Goal: Task Accomplishment & Management: Manage account settings

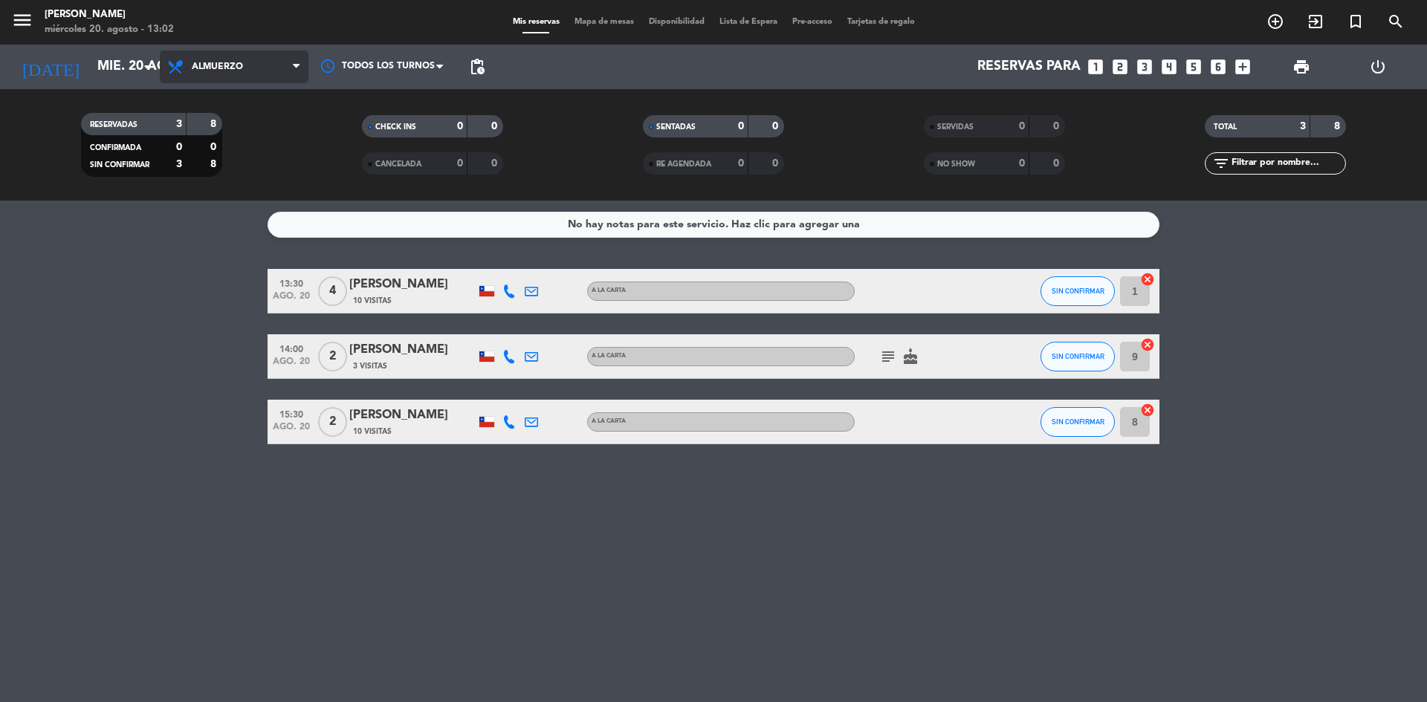
click at [224, 68] on span "Almuerzo" at bounding box center [217, 67] width 51 height 10
click at [207, 167] on div "menu Sumoku Nikkei miércoles 20. agosto - 13:02 Mis reservas Mapa de mesas Disp…" at bounding box center [713, 100] width 1427 height 201
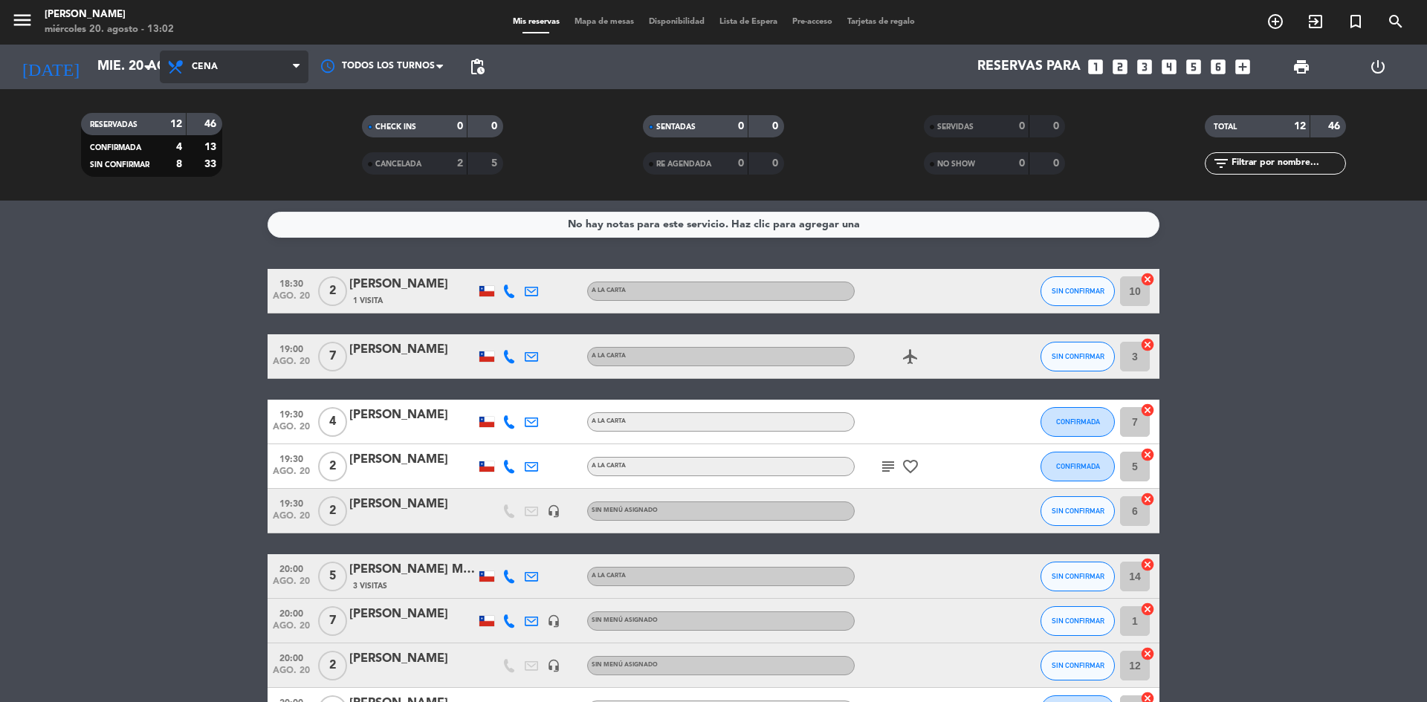
click at [220, 70] on span "Cena" at bounding box center [234, 67] width 149 height 33
click at [230, 132] on div "menu Sumoku Nikkei miércoles 20. agosto - 13:02 Mis reservas Mapa de mesas Disp…" at bounding box center [713, 100] width 1427 height 201
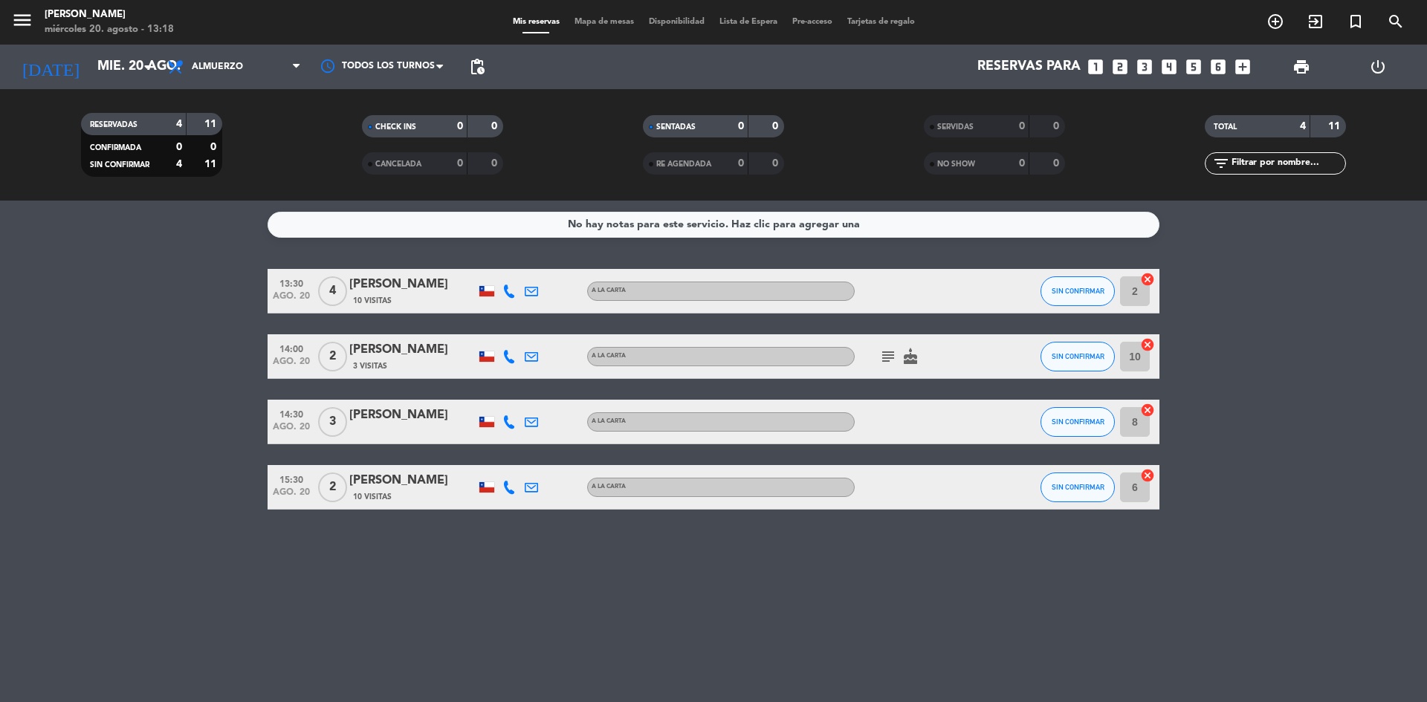
drag, startPoint x: 1426, startPoint y: 189, endPoint x: 1426, endPoint y: 51, distance: 137.5
drag, startPoint x: 1426, startPoint y: 51, endPoint x: 199, endPoint y: 352, distance: 1263.2
click at [199, 352] on bookings-row "13:30 ago. 20 4 [PERSON_NAME] 10 Visitas A LA CARTA SIN CONFIRMAR 2 cancel 14:0…" at bounding box center [713, 389] width 1427 height 241
click at [1081, 364] on button "SIN CONFIRMAR" at bounding box center [1077, 357] width 74 height 30
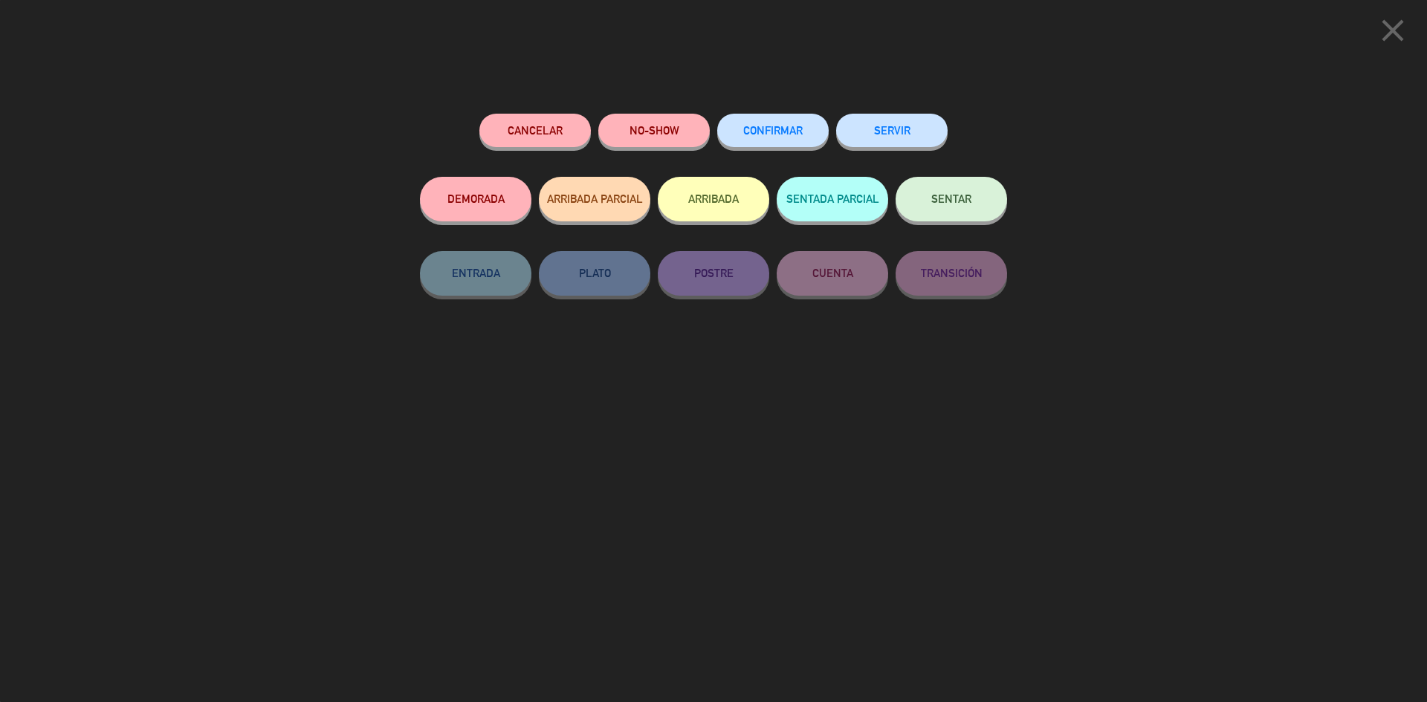
click at [943, 218] on button "SENTAR" at bounding box center [951, 199] width 111 height 45
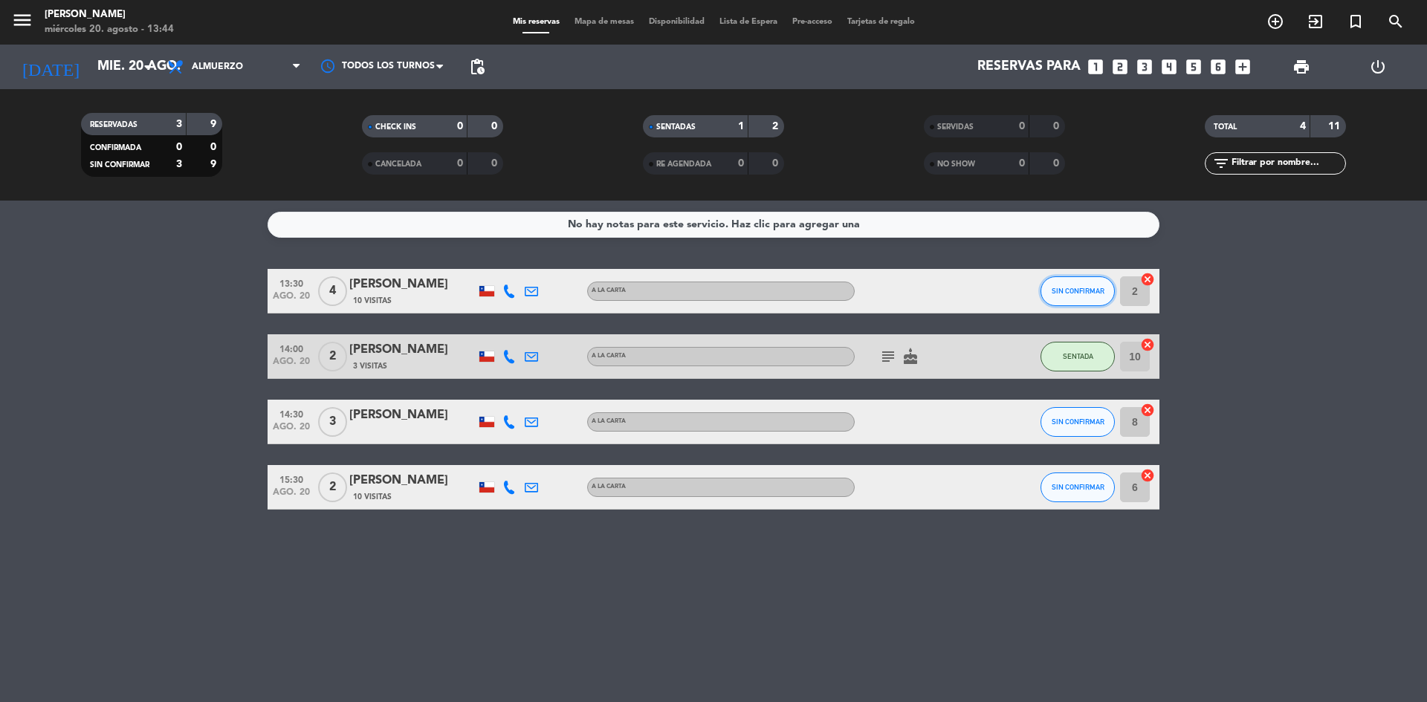
click at [1055, 295] on button "SIN CONFIRMAR" at bounding box center [1077, 291] width 74 height 30
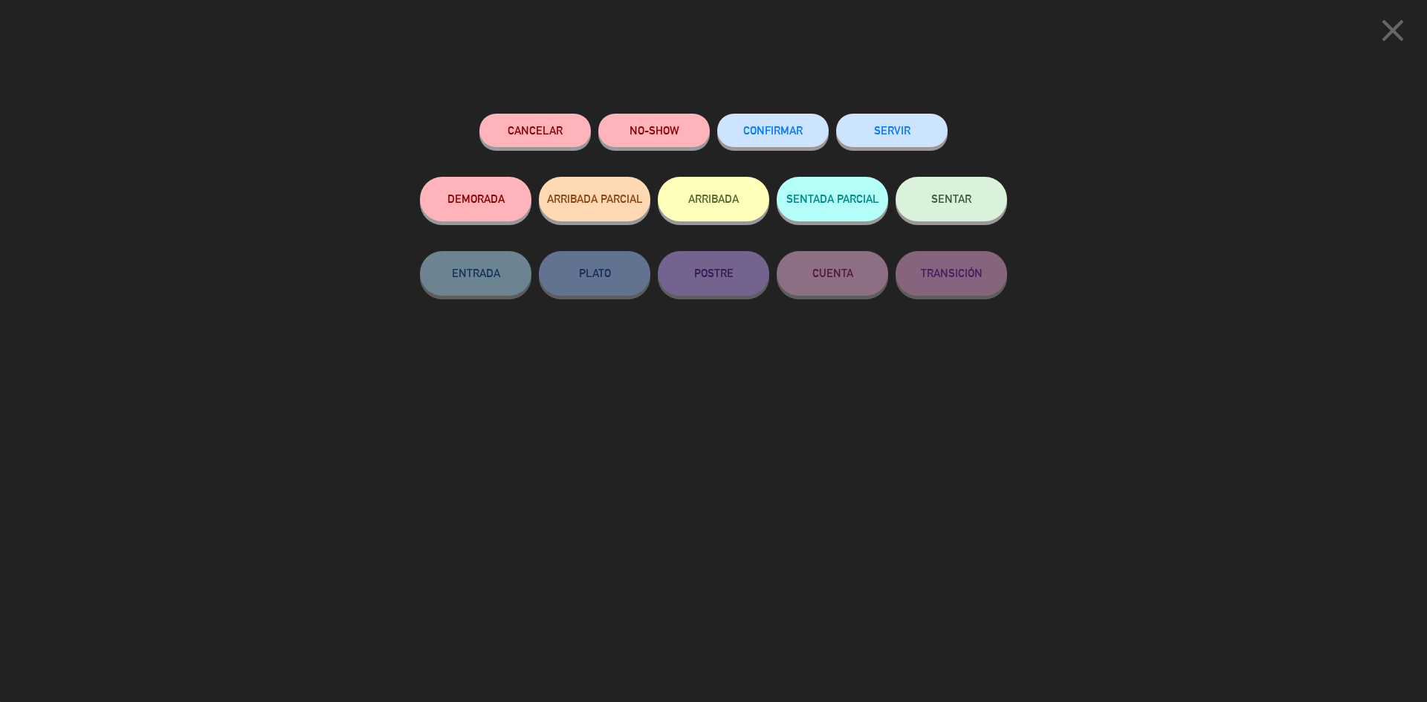
click at [483, 199] on button "DEMORADA" at bounding box center [475, 199] width 111 height 45
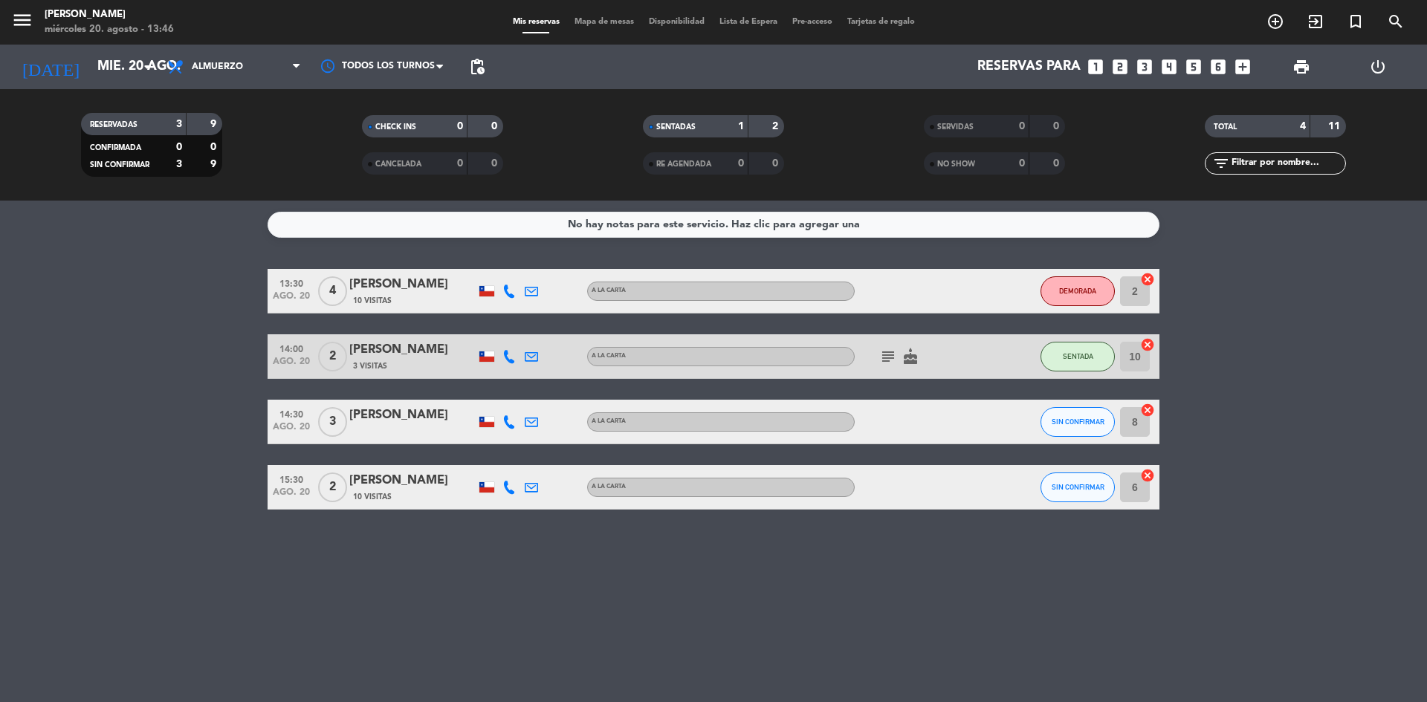
click at [515, 288] on icon at bounding box center [508, 291] width 13 height 13
click at [134, 282] on bookings-row "13:30 ago. 20 4 [PERSON_NAME] 10 Visitas [PHONE_NUMBER] Copiar content_paste | …" at bounding box center [713, 389] width 1427 height 241
click at [1064, 285] on button "DEMORADA" at bounding box center [1077, 291] width 74 height 30
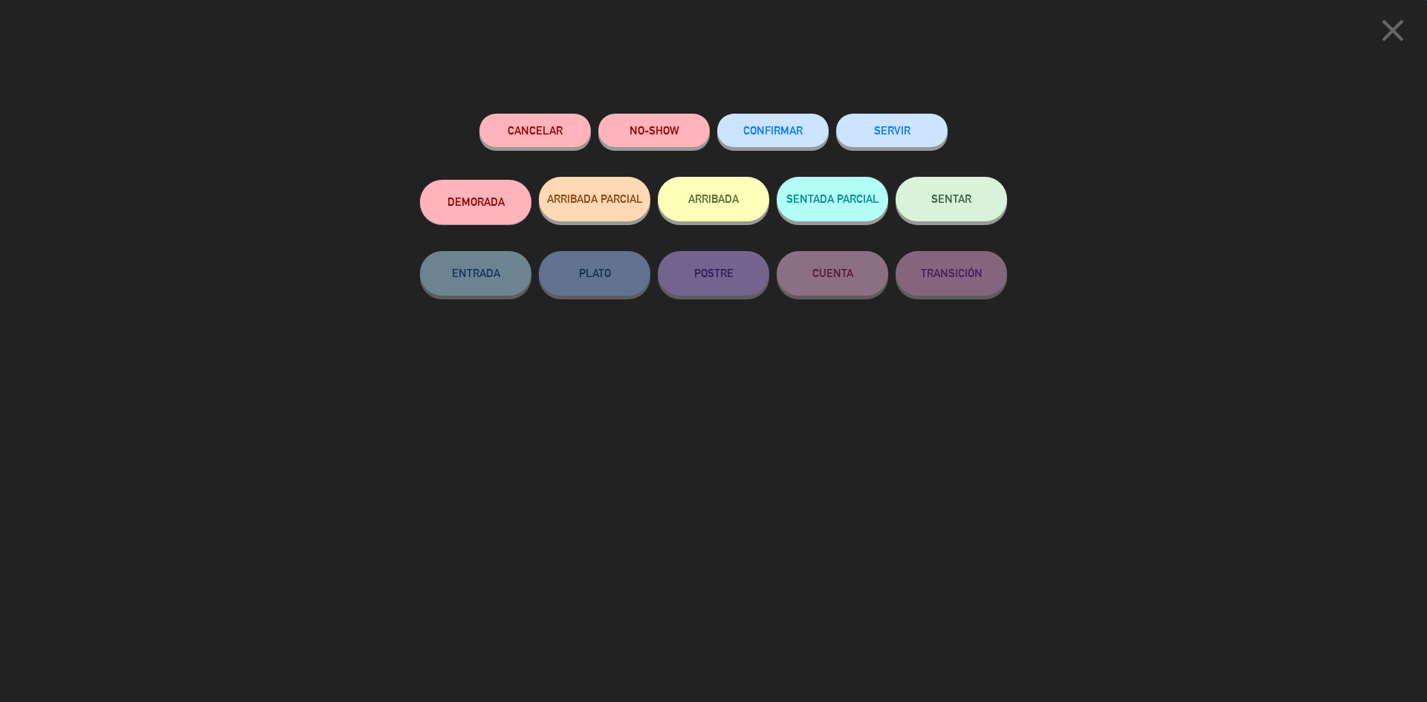
click at [928, 193] on button "SENTAR" at bounding box center [951, 199] width 111 height 45
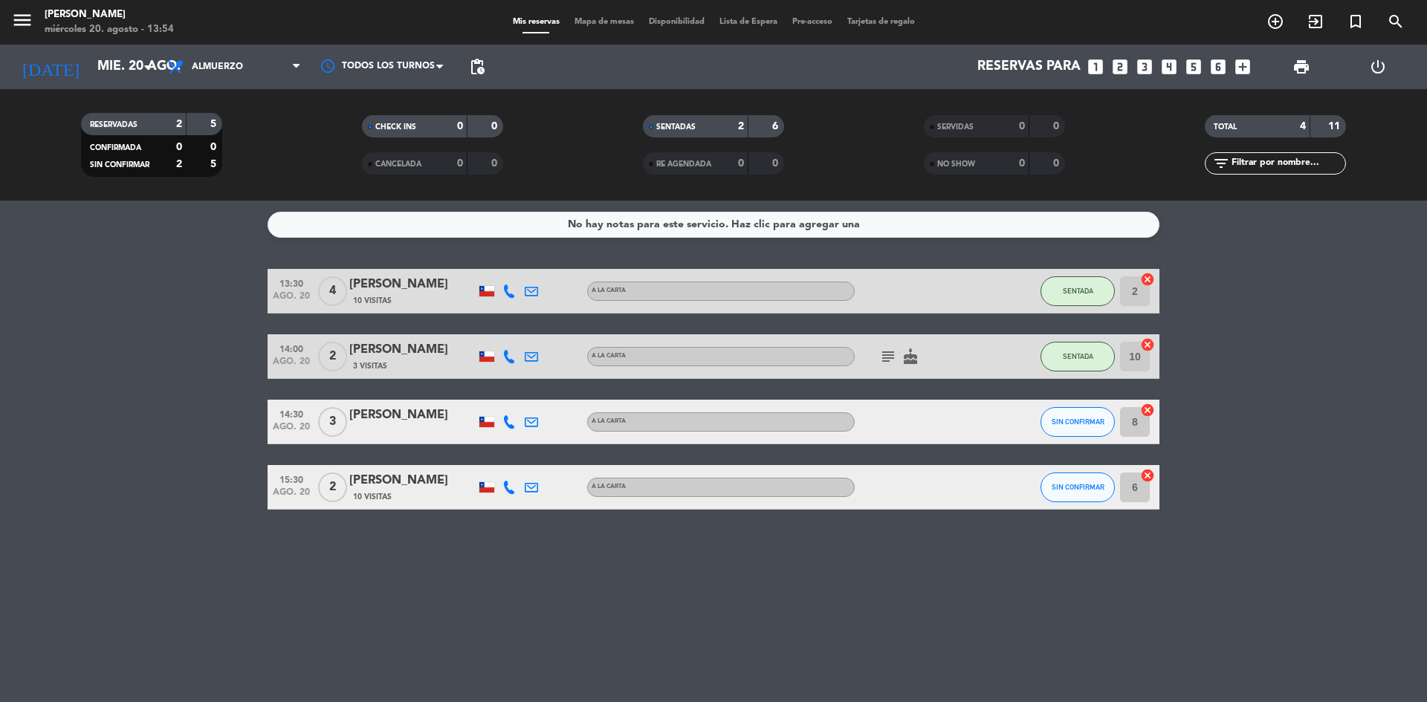
click at [1122, 67] on icon "looks_two" at bounding box center [1119, 66] width 19 height 19
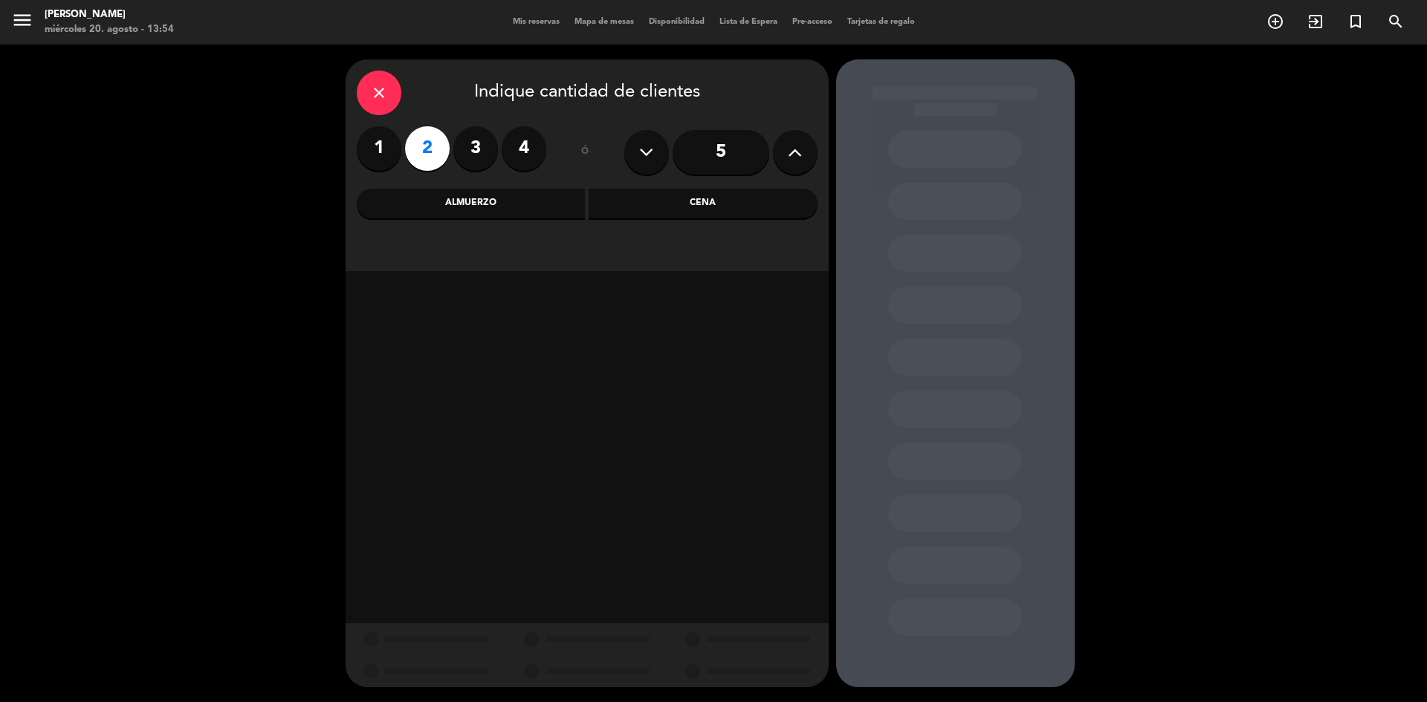
click at [499, 207] on div "Almuerzo" at bounding box center [471, 204] width 229 height 30
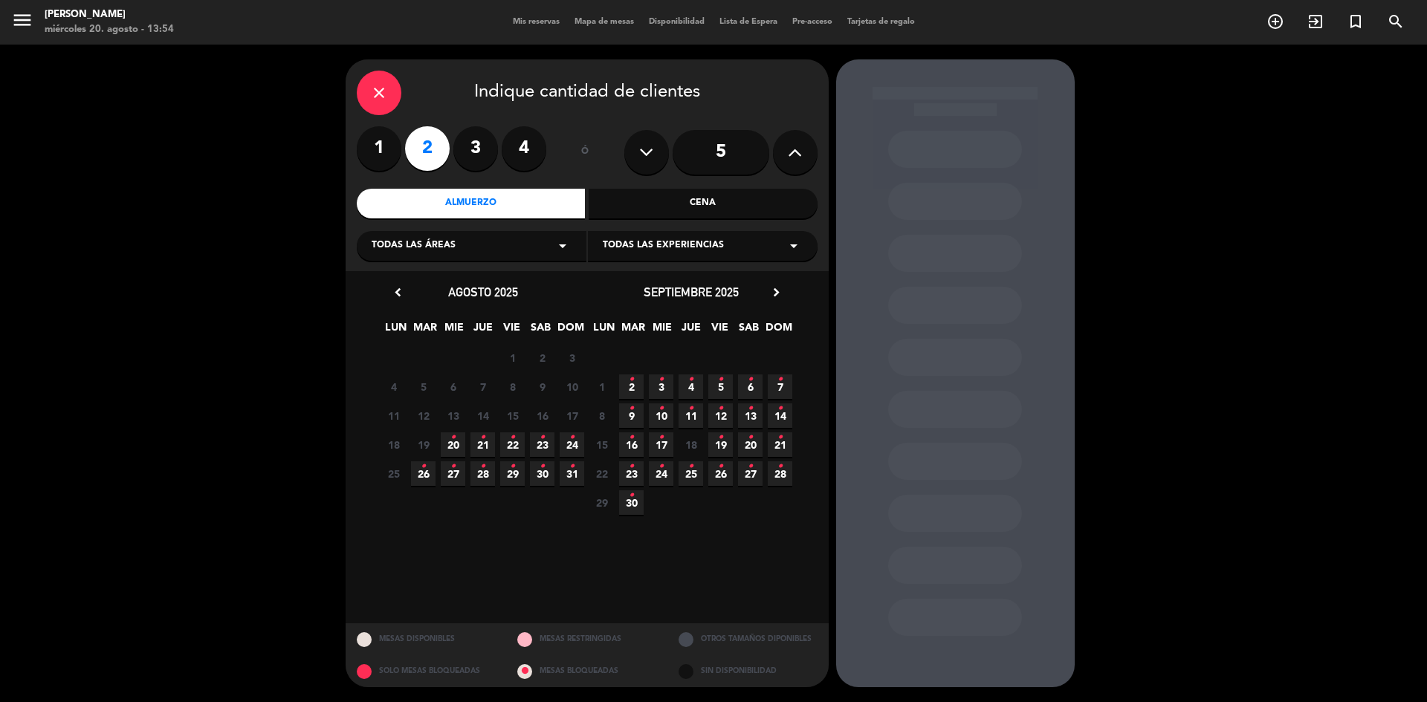
click at [454, 446] on icon "•" at bounding box center [452, 438] width 5 height 24
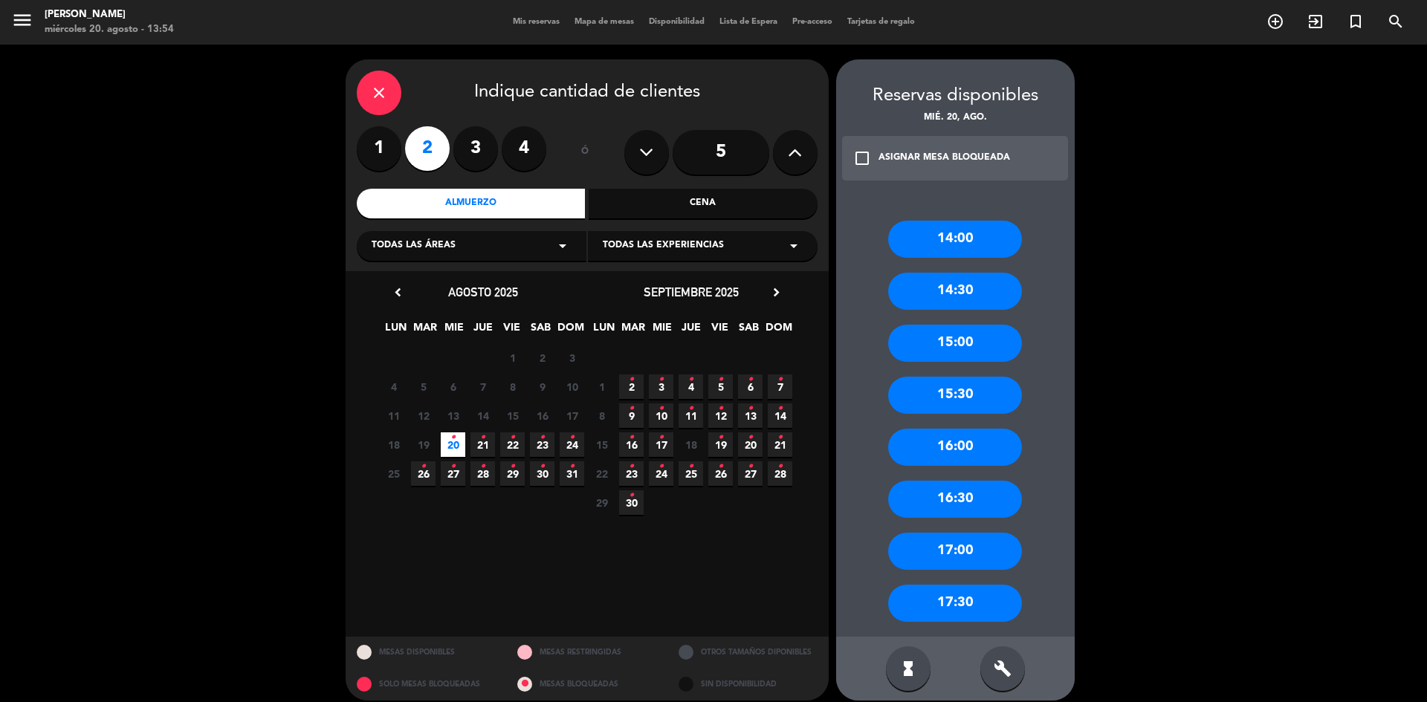
click at [959, 297] on div "14:30" at bounding box center [955, 291] width 134 height 37
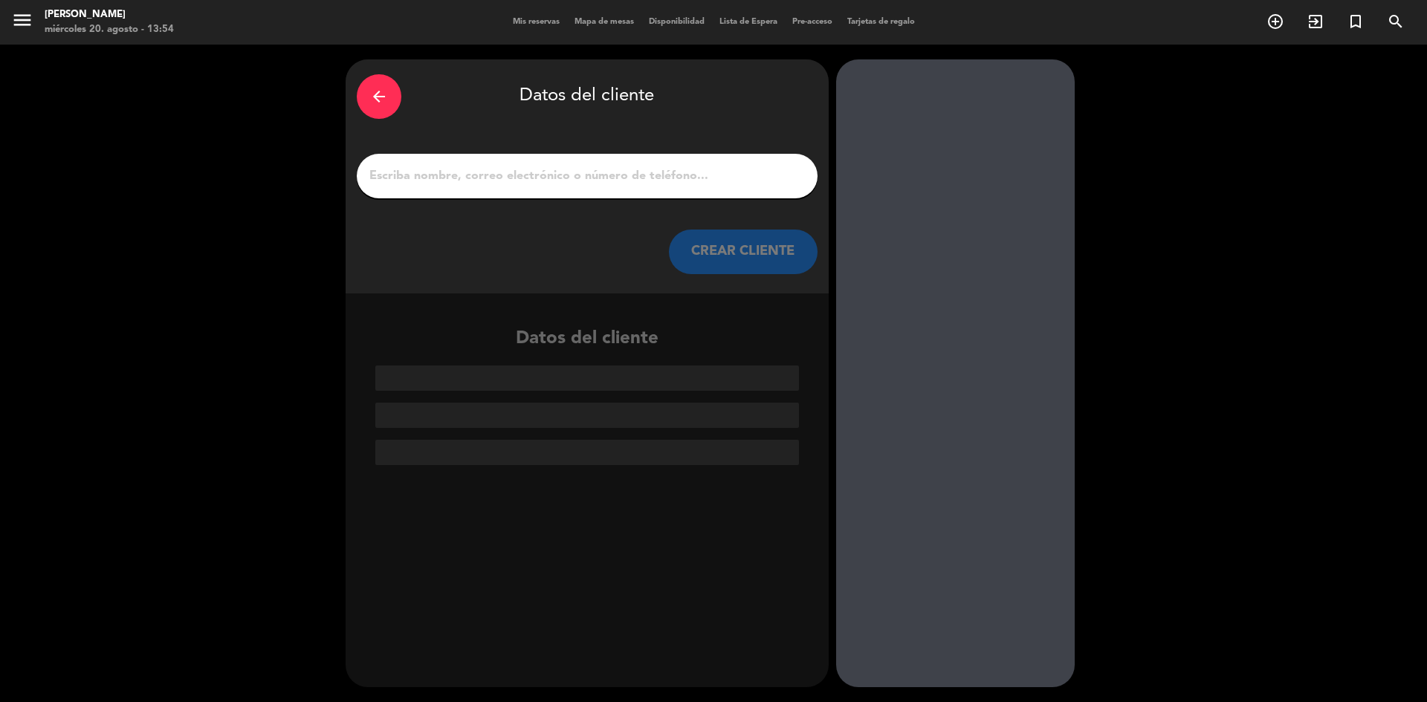
click at [489, 172] on input "1" at bounding box center [587, 176] width 438 height 21
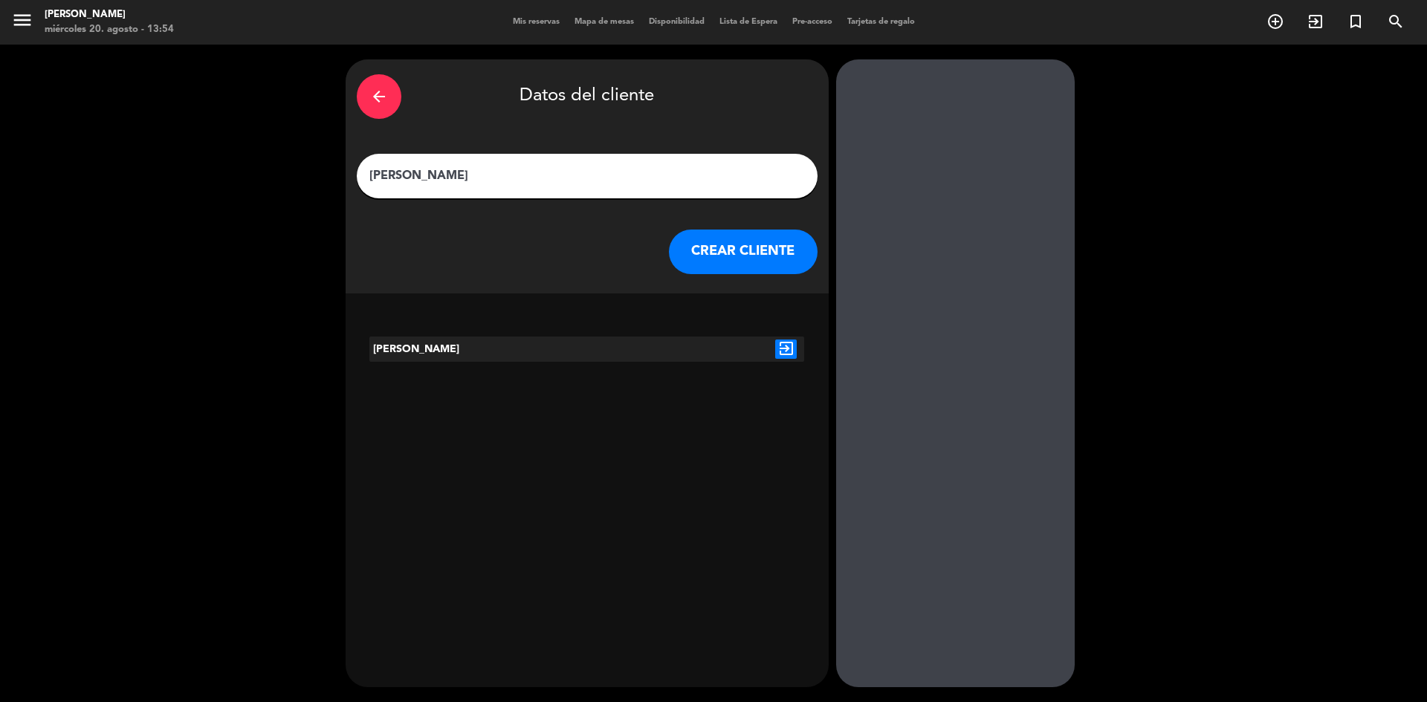
type input "[PERSON_NAME]"
click at [785, 346] on icon "exit_to_app" at bounding box center [786, 349] width 22 height 19
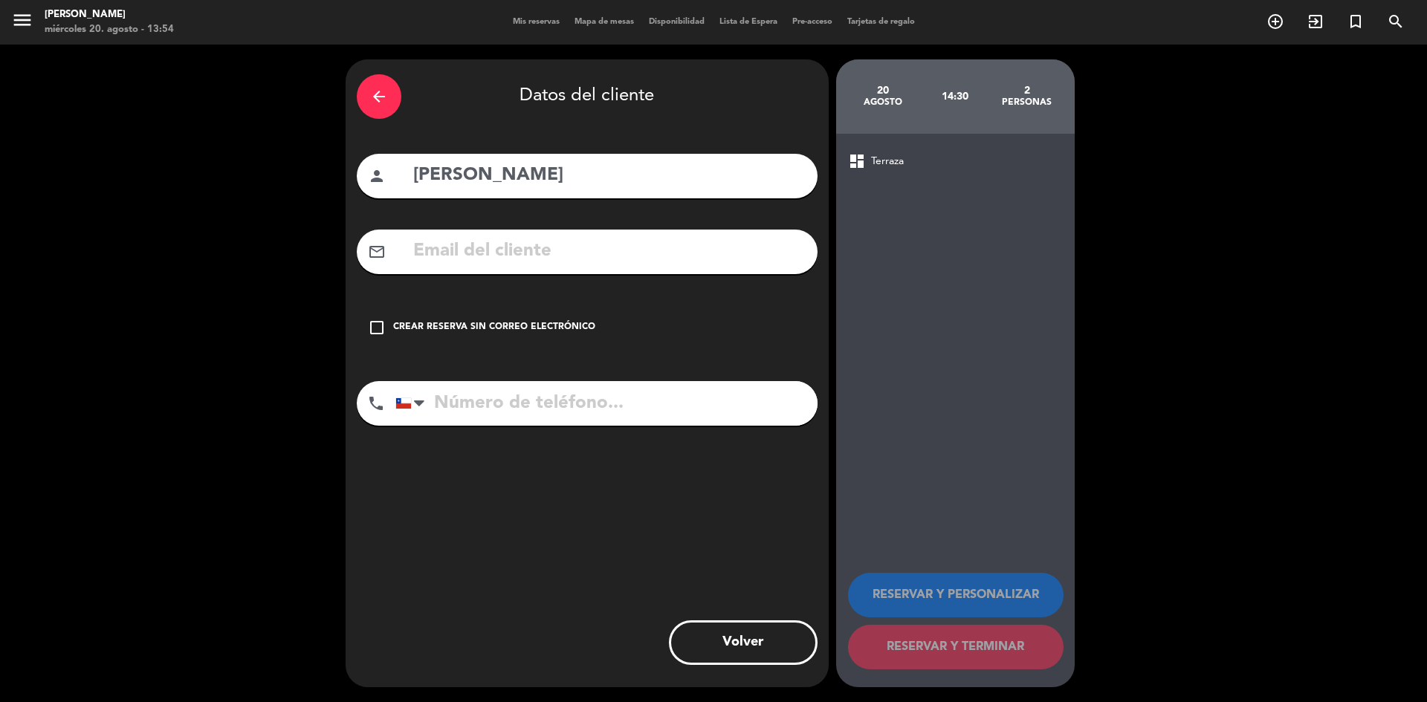
drag, startPoint x: 394, startPoint y: 336, endPoint x: 408, endPoint y: 335, distance: 14.1
click at [394, 335] on div "check_box_outline_blank Crear reserva sin correo electrónico" at bounding box center [587, 327] width 461 height 45
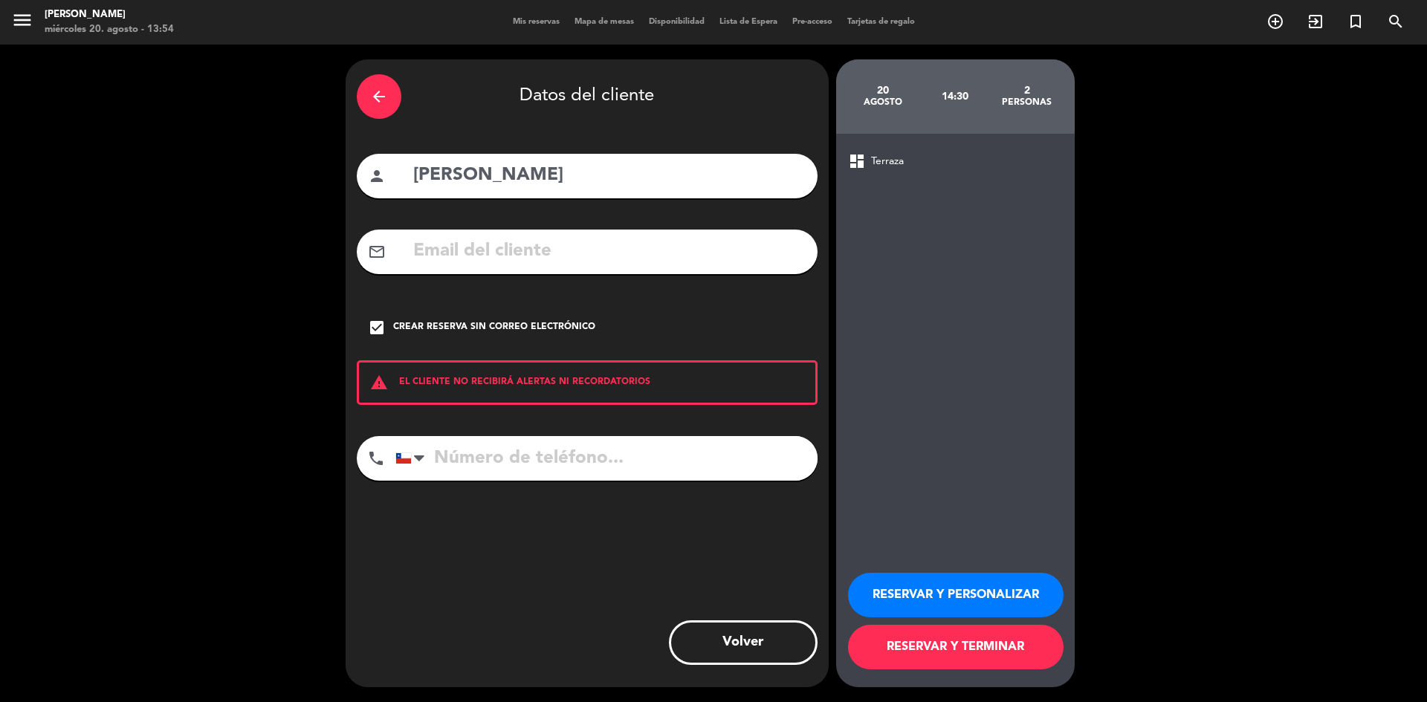
click at [977, 641] on button "RESERVAR Y TERMINAR" at bounding box center [956, 647] width 216 height 45
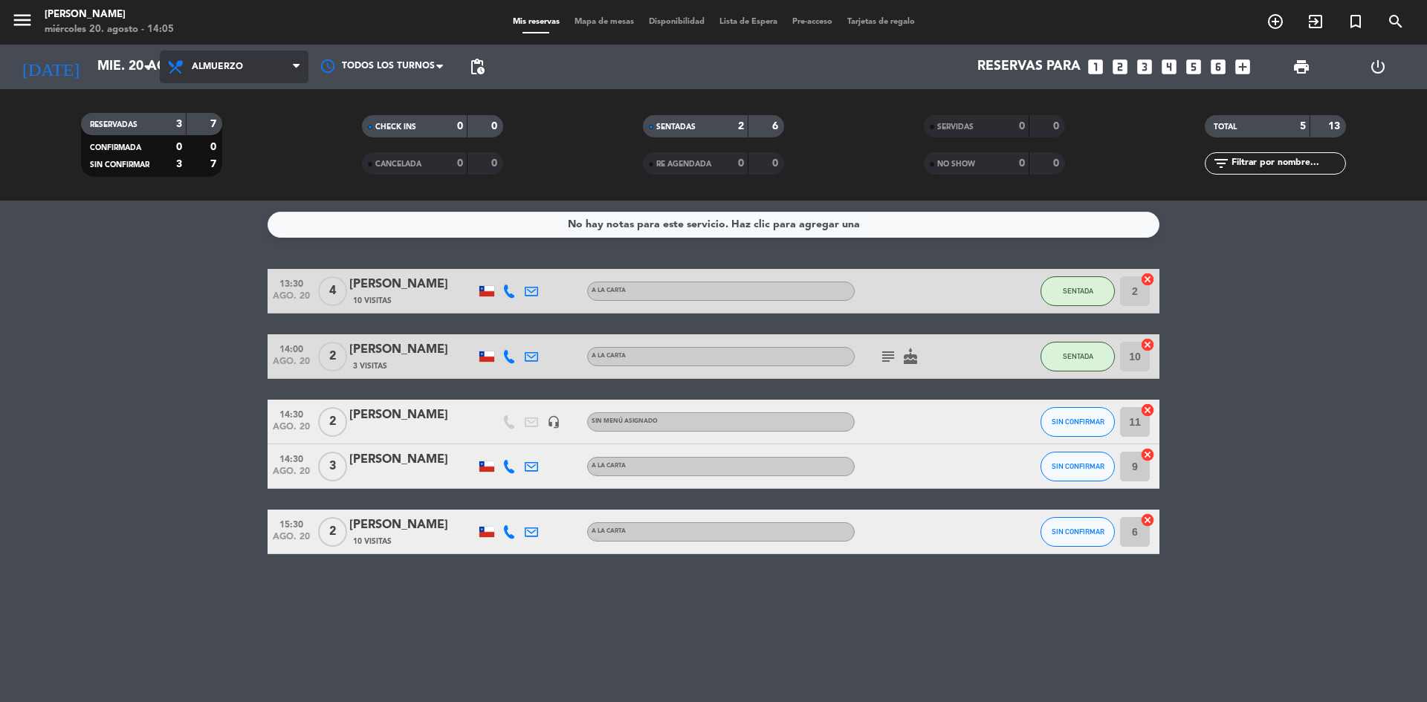
click at [262, 73] on span "Almuerzo" at bounding box center [234, 67] width 149 height 33
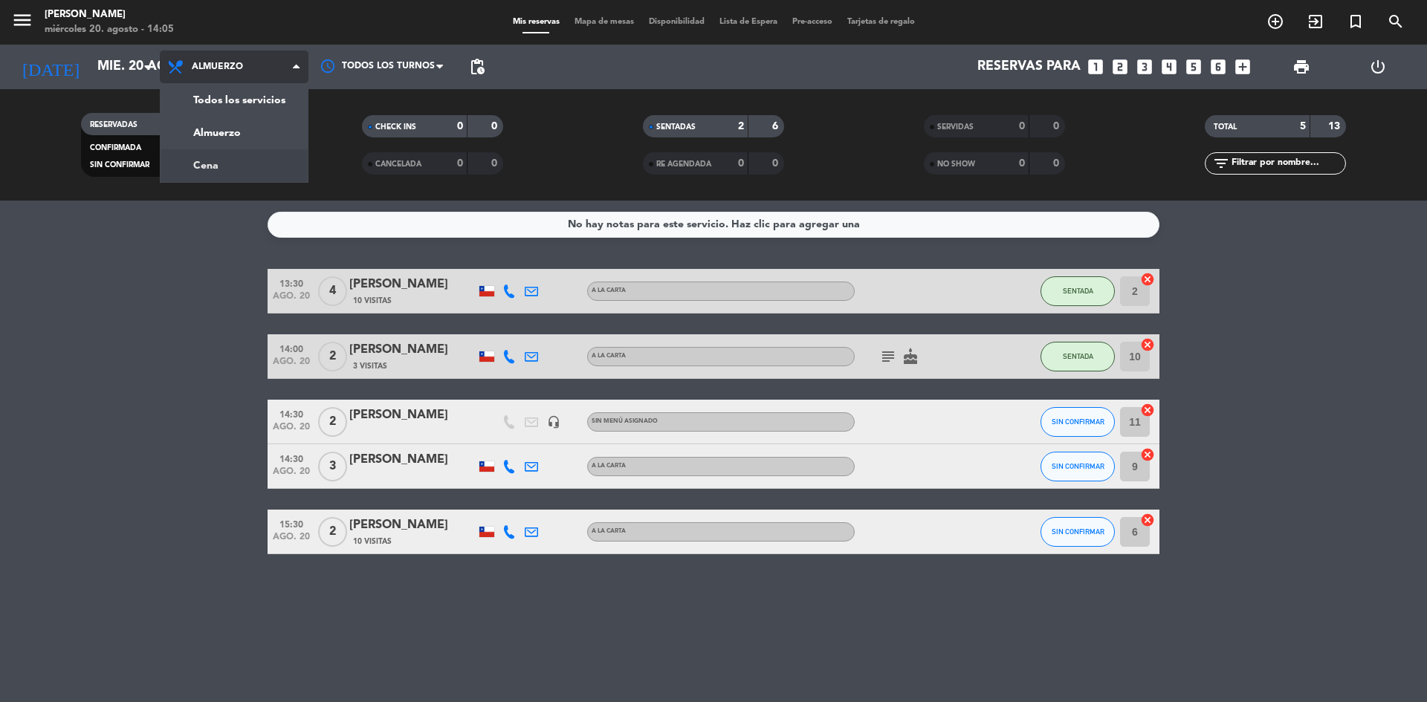
click at [240, 167] on div "menu Sumoku Nikkei miércoles 20. agosto - 14:05 Mis reservas Mapa de mesas Disp…" at bounding box center [713, 100] width 1427 height 201
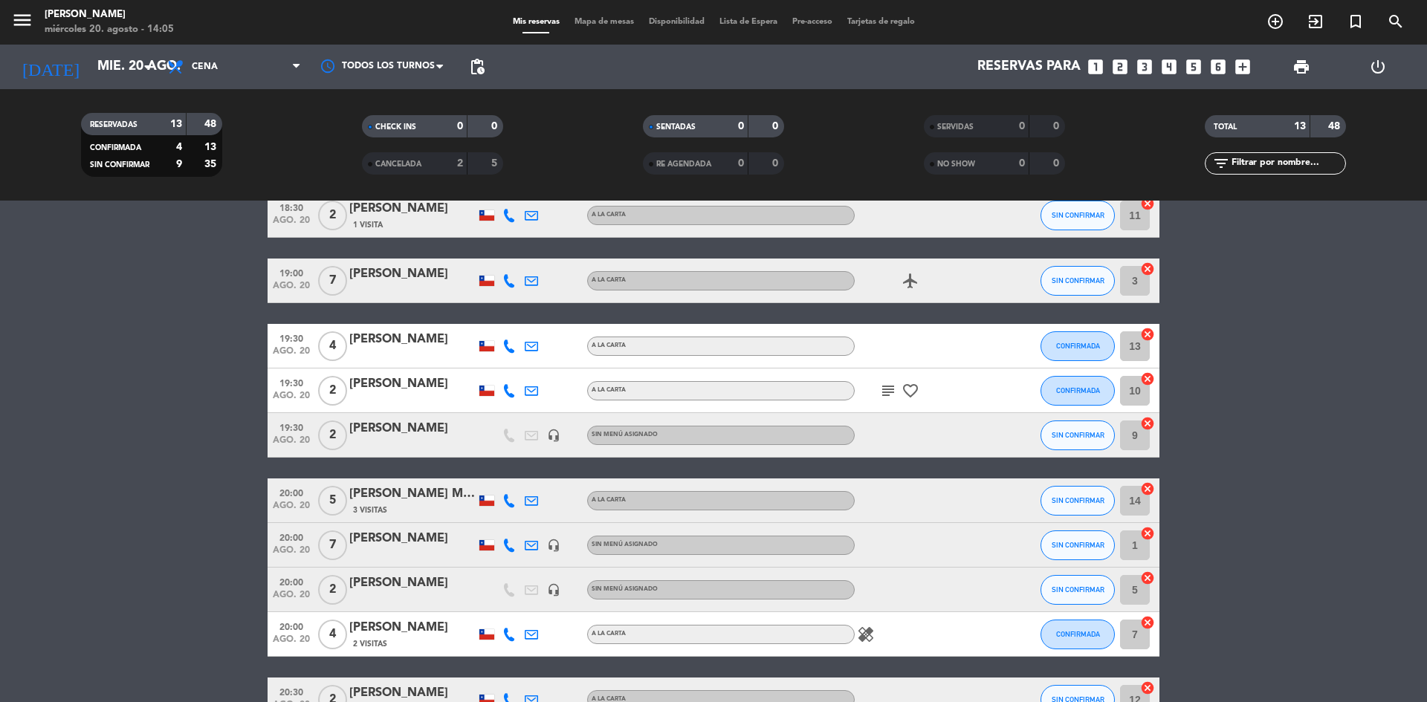
scroll to position [74, 0]
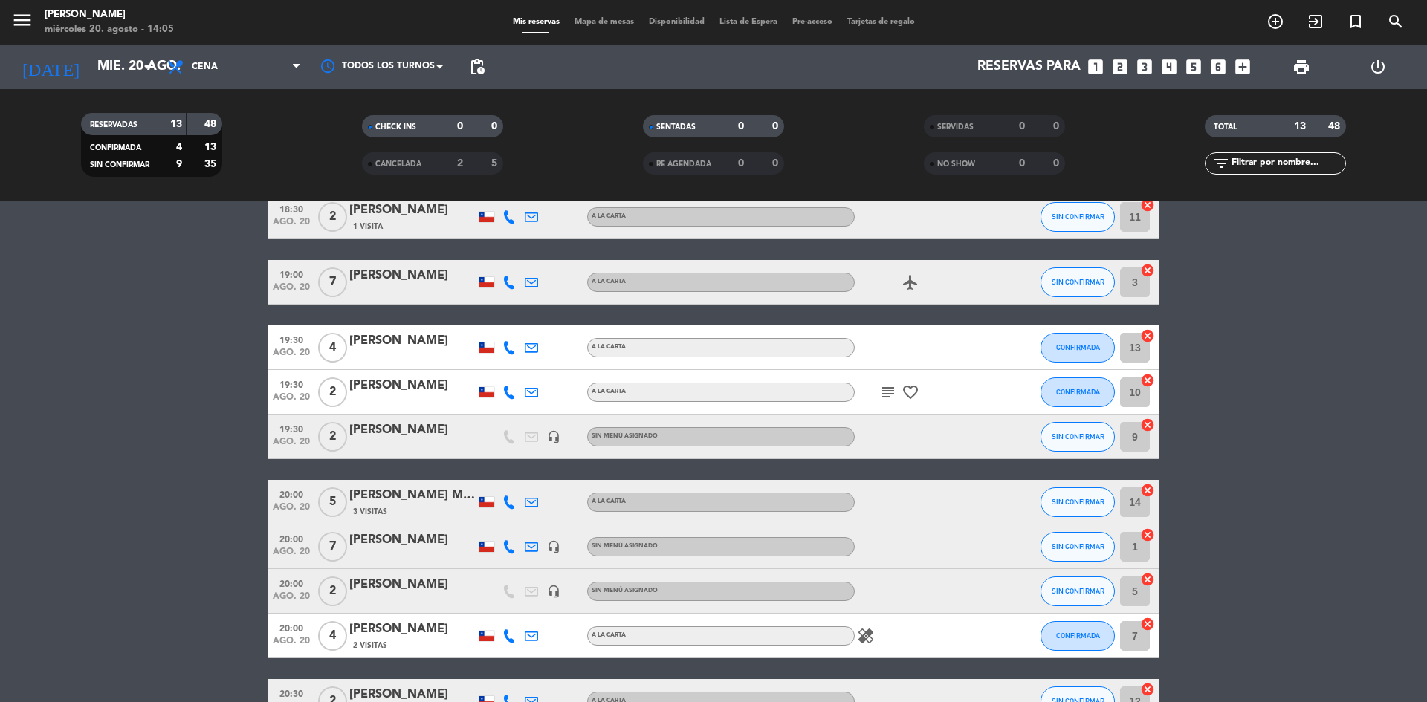
click at [331, 508] on span "5" at bounding box center [332, 503] width 29 height 30
click at [301, 502] on span "ago. 20" at bounding box center [291, 510] width 37 height 17
click at [415, 491] on div "[PERSON_NAME] Mulatti" at bounding box center [412, 495] width 126 height 19
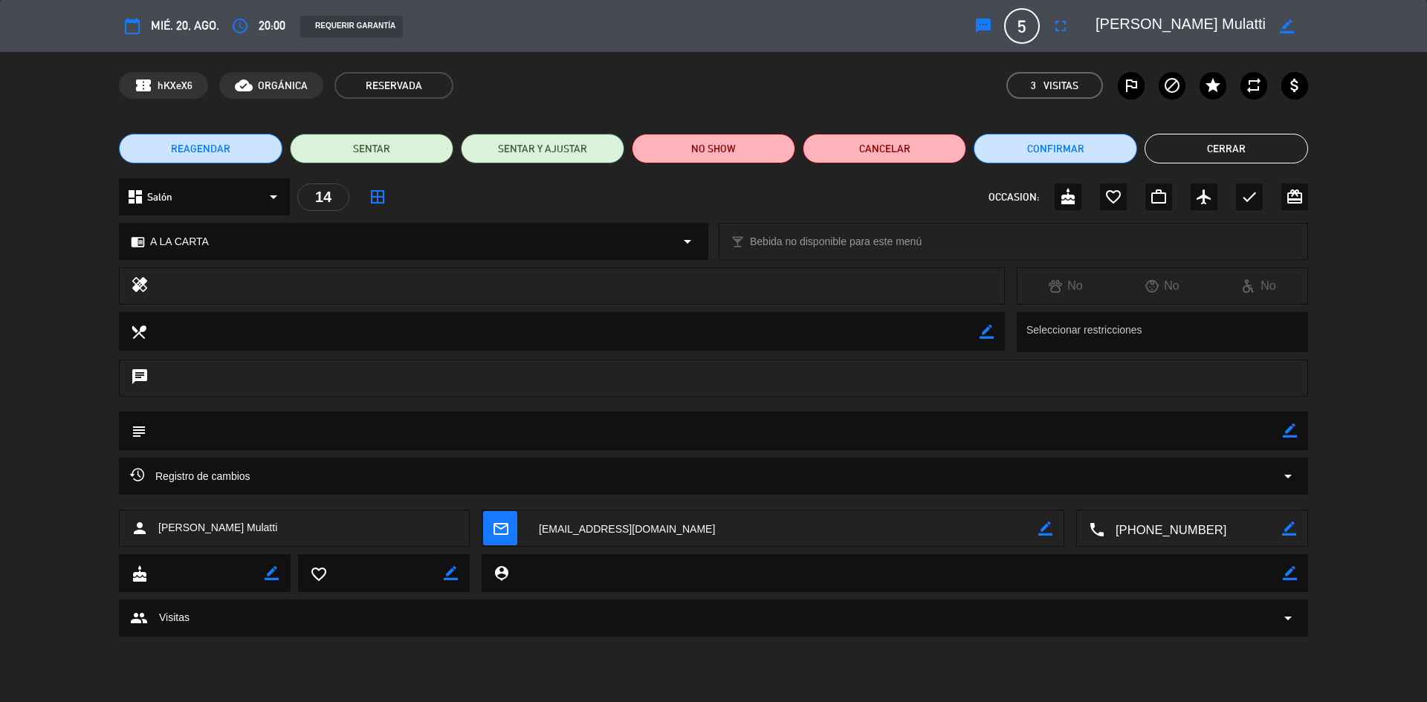
click at [1041, 17] on div "calendar_today mié. 20, ago. access_time 20:00 REQUERIR GARANTÍA sms 5 [PERSON_…" at bounding box center [713, 26] width 1189 height 36
click at [1032, 23] on span "5" at bounding box center [1022, 26] width 36 height 36
click at [1021, 27] on span "5" at bounding box center [1022, 26] width 36 height 36
click at [1054, 16] on button "fullscreen" at bounding box center [1060, 26] width 27 height 27
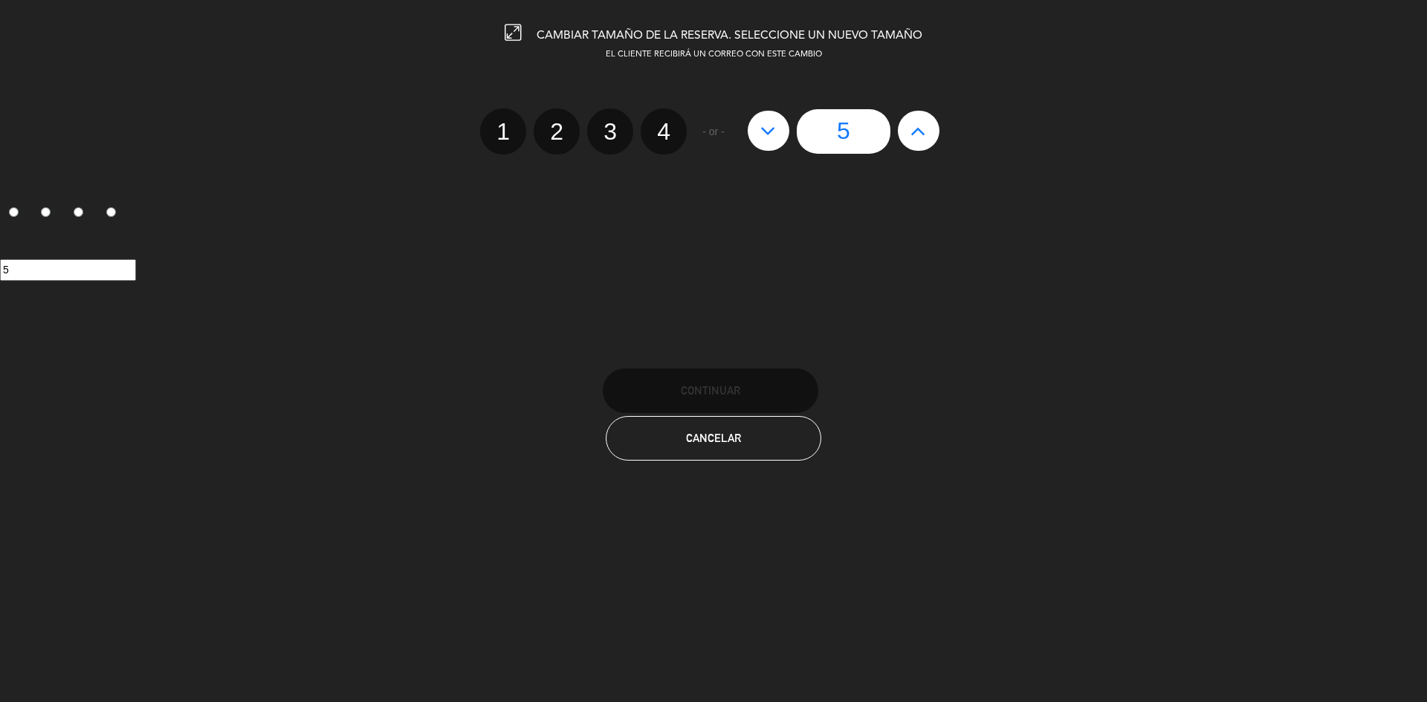
click at [934, 129] on button at bounding box center [919, 131] width 42 height 40
type input "6"
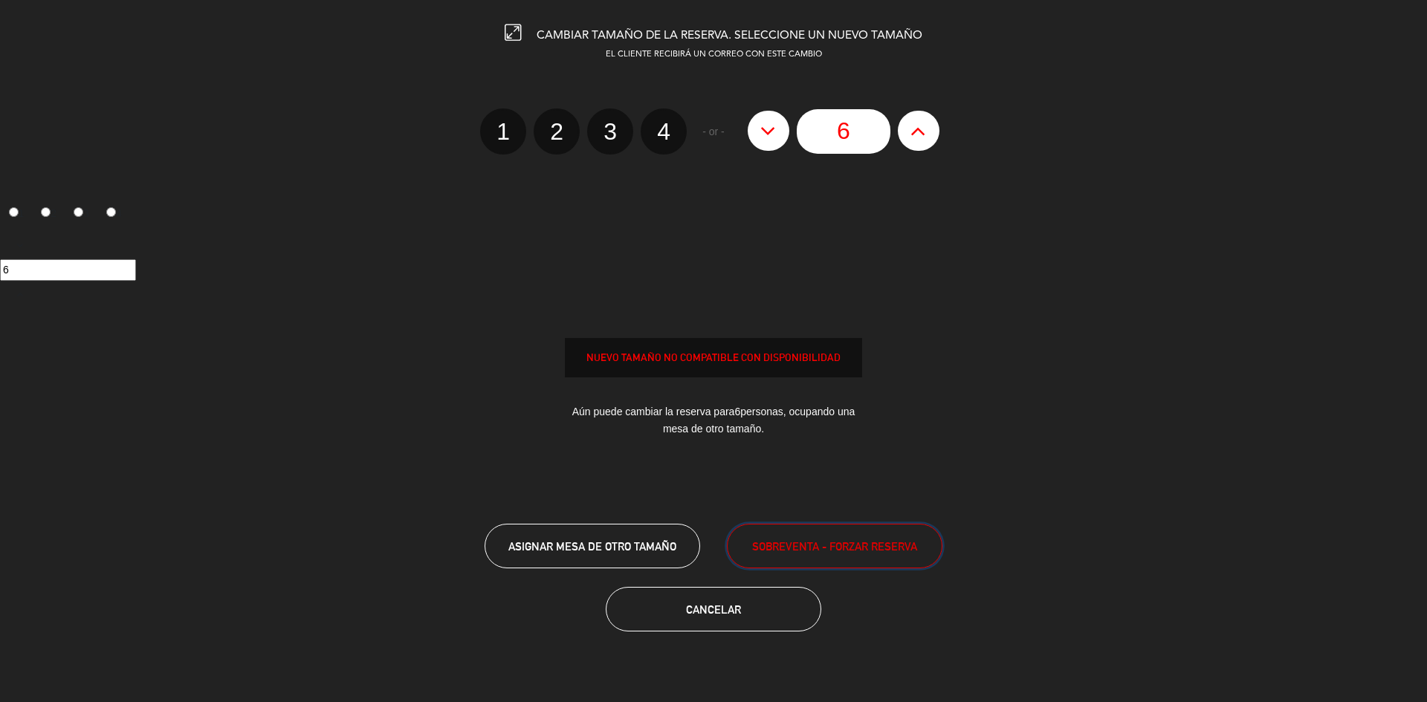
click at [794, 557] on button "SOBREVENTA - FORZAR RESERVA" at bounding box center [835, 546] width 216 height 45
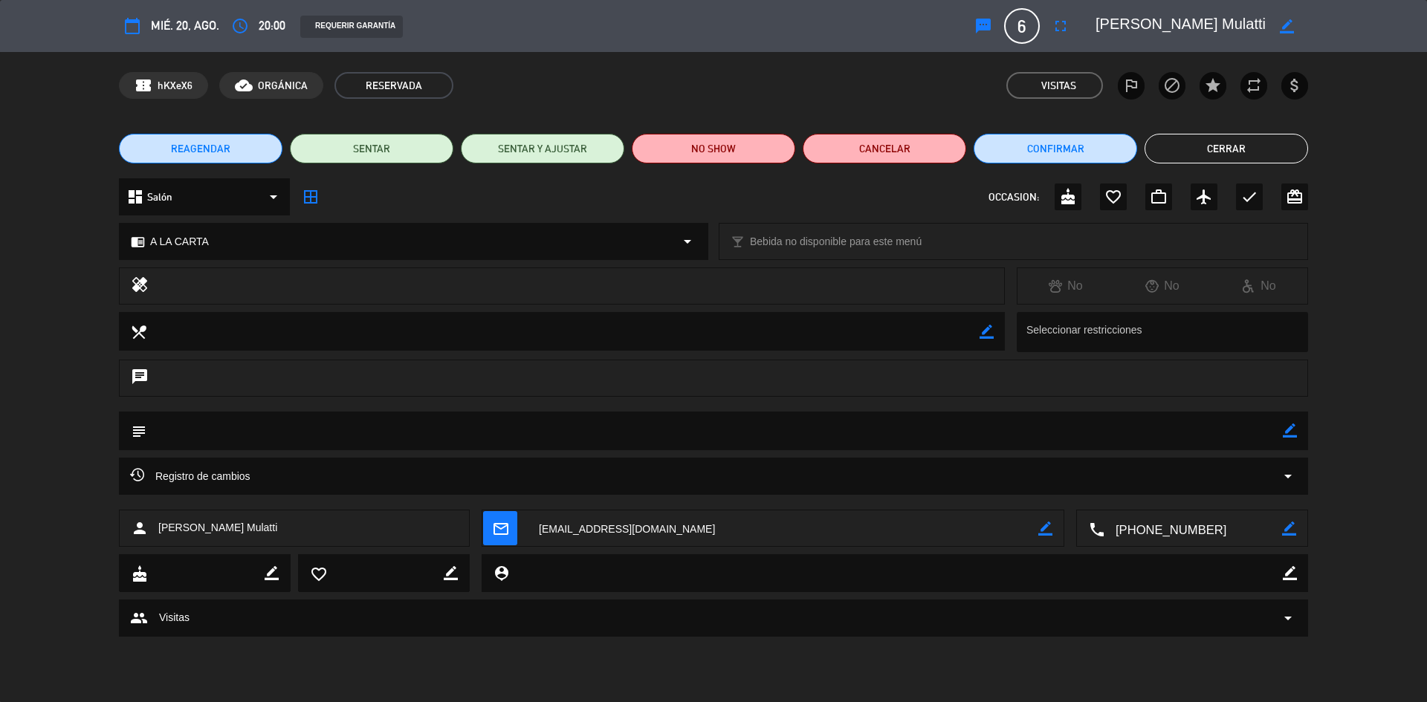
click at [1255, 155] on button "Cerrar" at bounding box center [1227, 149] width 164 height 30
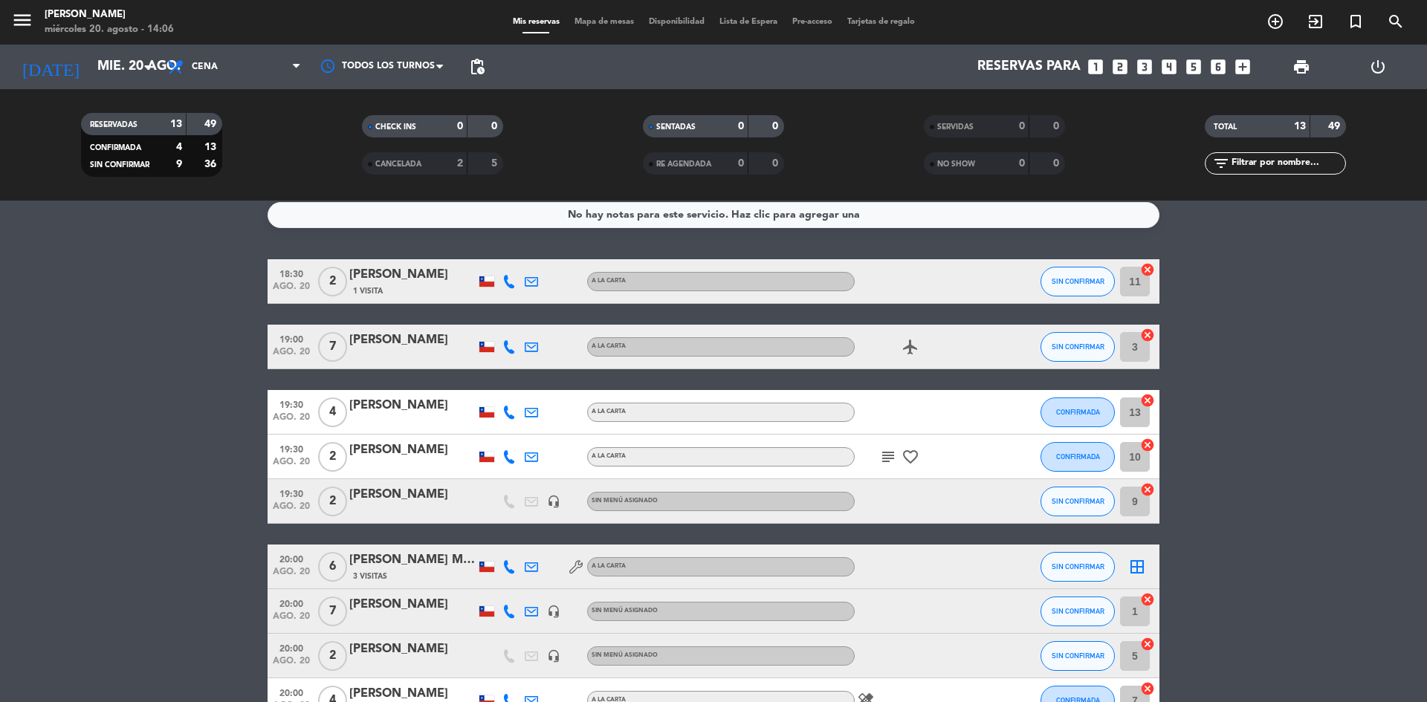
scroll to position [0, 0]
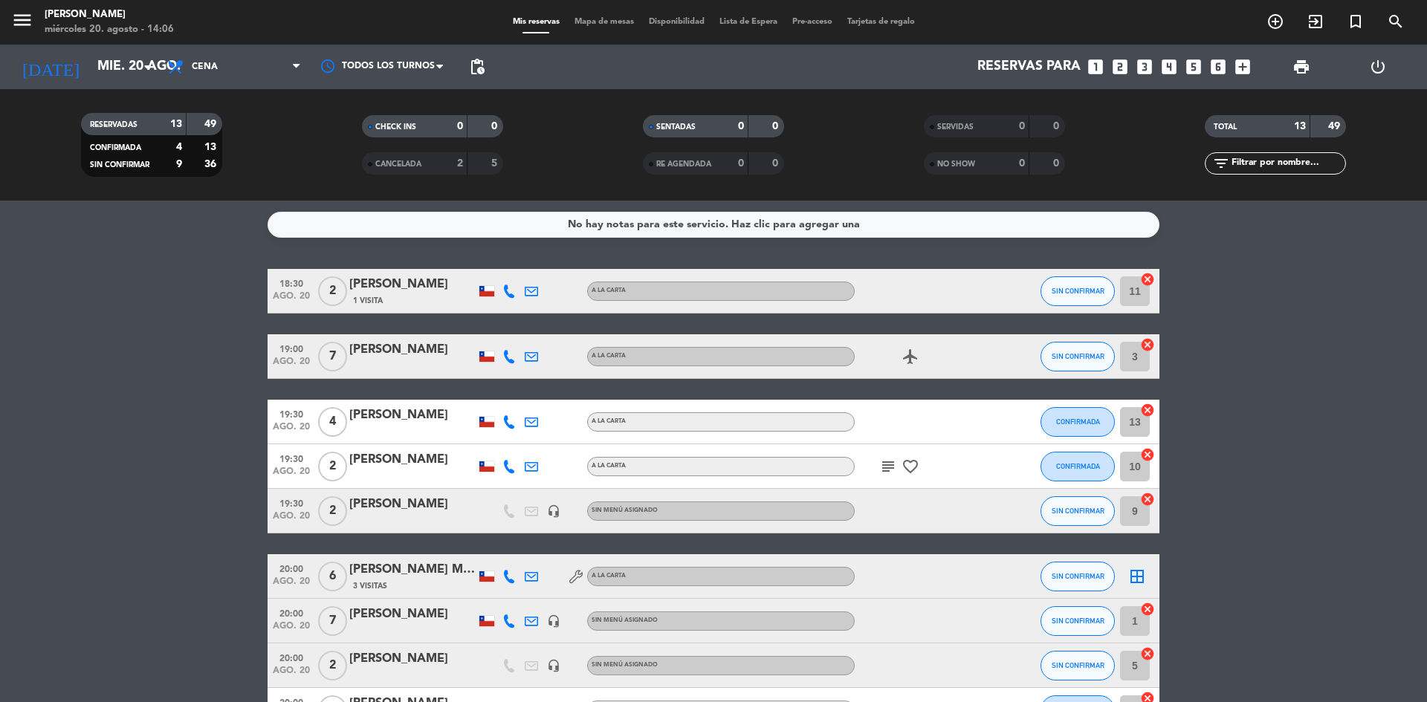
click at [80, 530] on bookings-row "18:30 ago. 20 2 [PERSON_NAME] 1 Visita A LA CARTA SIN CONFIRMAR 11 cancel 19:00…" at bounding box center [713, 611] width 1427 height 684
drag, startPoint x: 78, startPoint y: 534, endPoint x: 3, endPoint y: 540, distance: 75.2
click at [3, 540] on bookings-row "18:30 ago. 20 2 [PERSON_NAME] 1 Visita A LA CARTA SIN CONFIRMAR 11 cancel 19:00…" at bounding box center [713, 611] width 1427 height 684
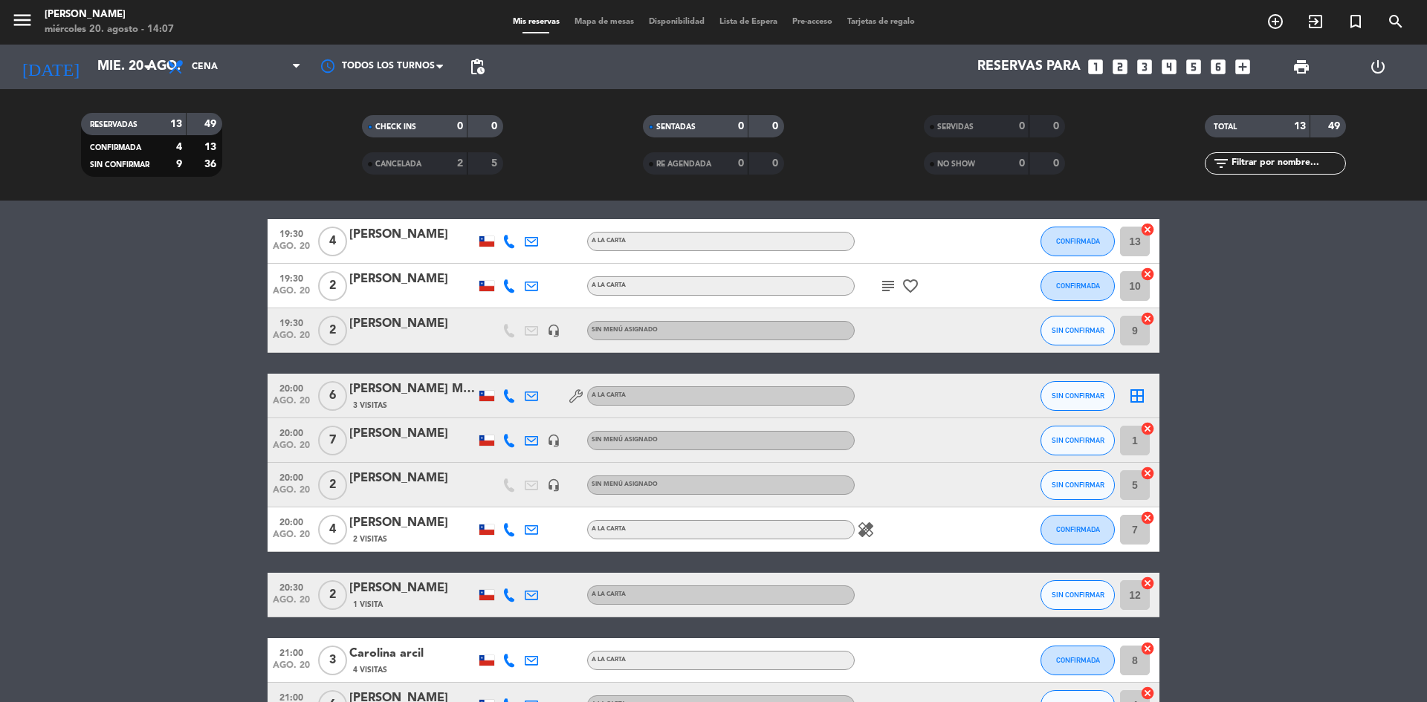
scroll to position [176, 0]
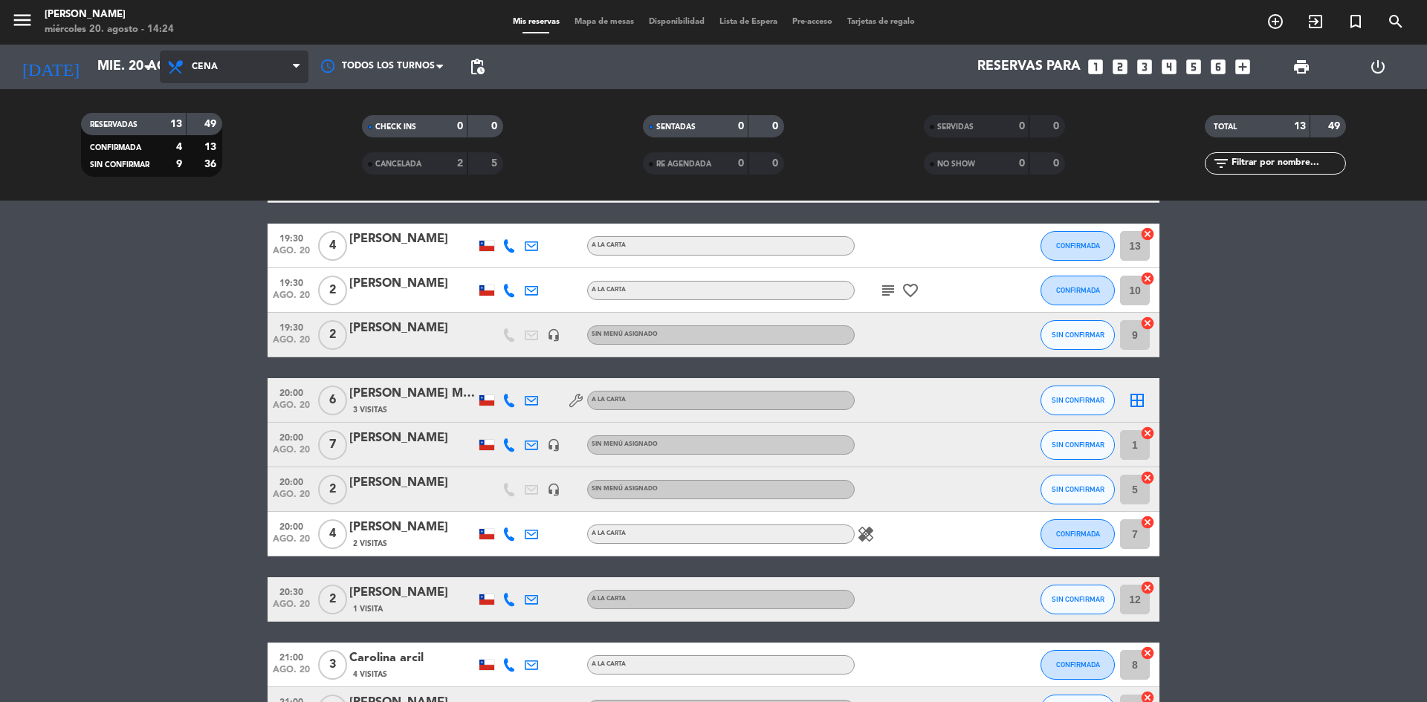
drag, startPoint x: 225, startPoint y: 54, endPoint x: 227, endPoint y: 61, distance: 7.8
click at [227, 59] on span "Cena" at bounding box center [234, 67] width 149 height 33
click at [245, 124] on div "menu Sumoku Nikkei miércoles 20. agosto - 14:24 Mis reservas Mapa de mesas Disp…" at bounding box center [713, 100] width 1427 height 201
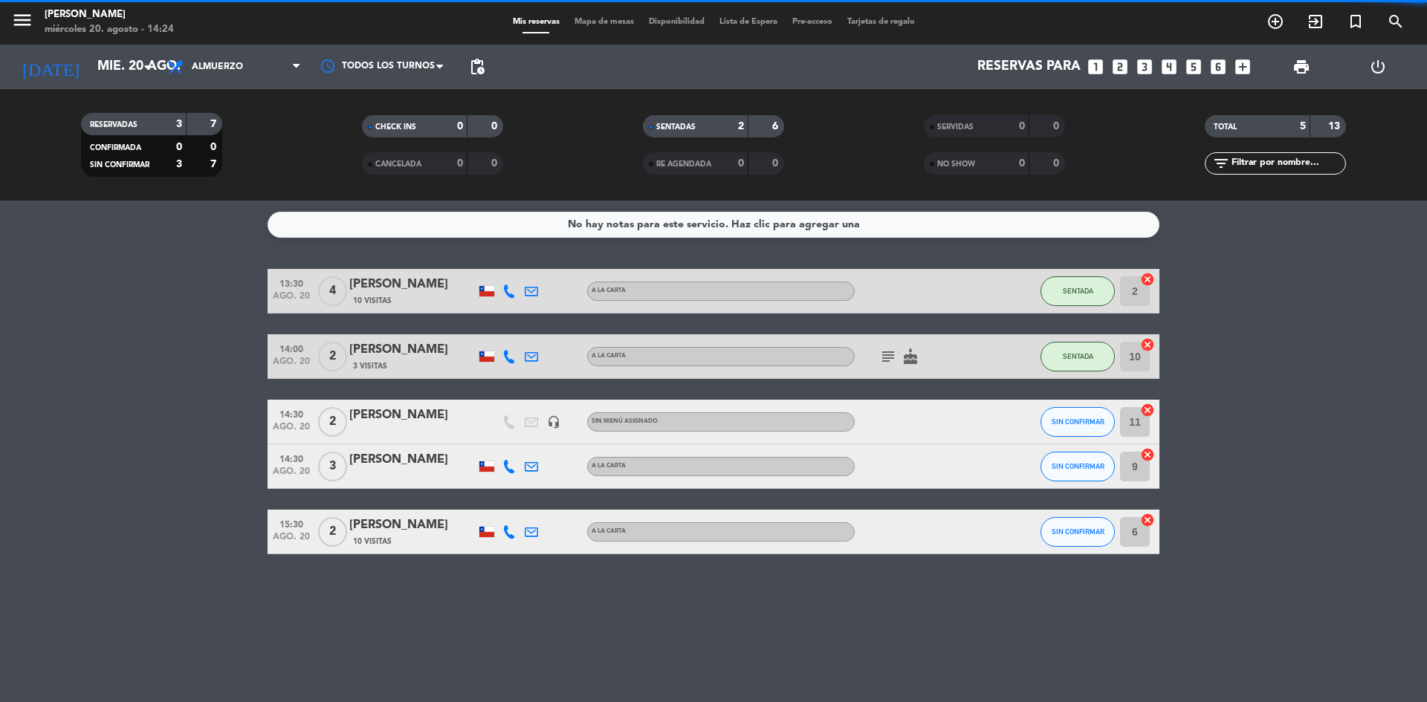
scroll to position [0, 0]
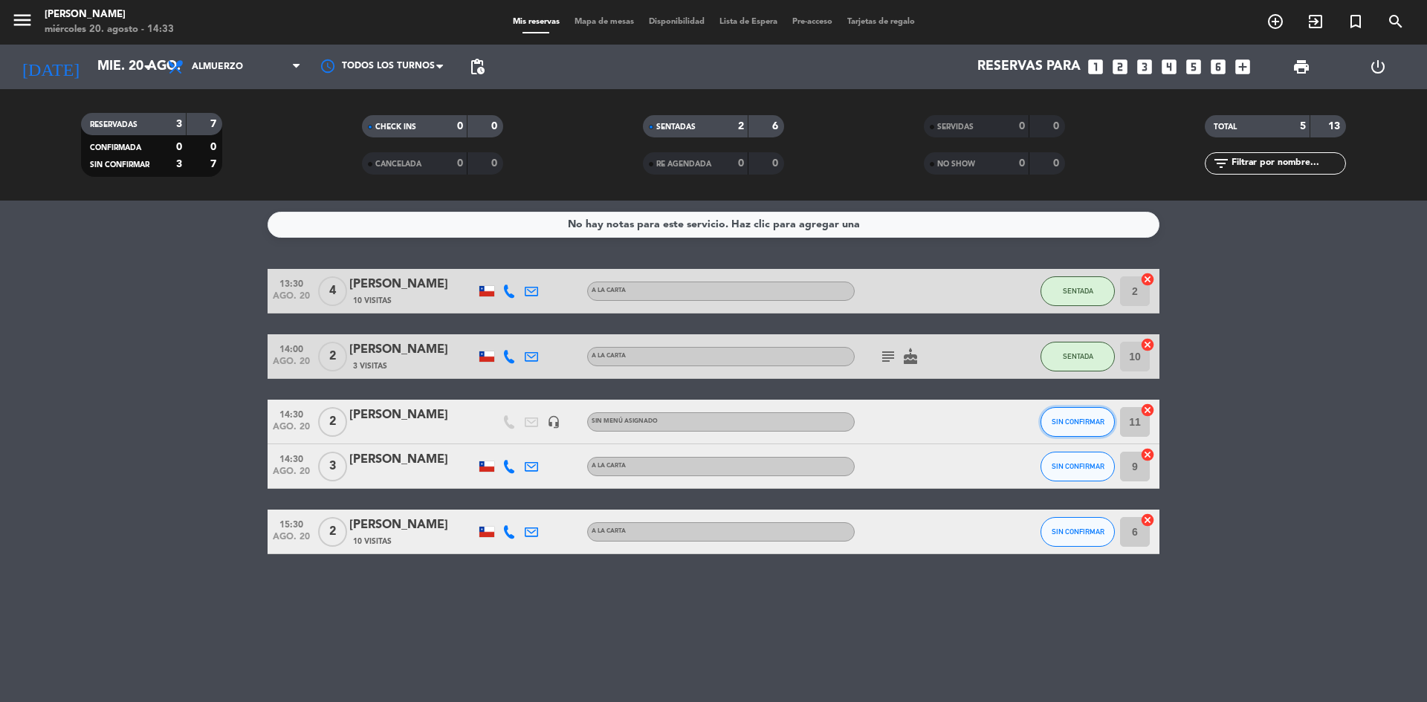
click at [1086, 412] on button "SIN CONFIRMAR" at bounding box center [1077, 422] width 74 height 30
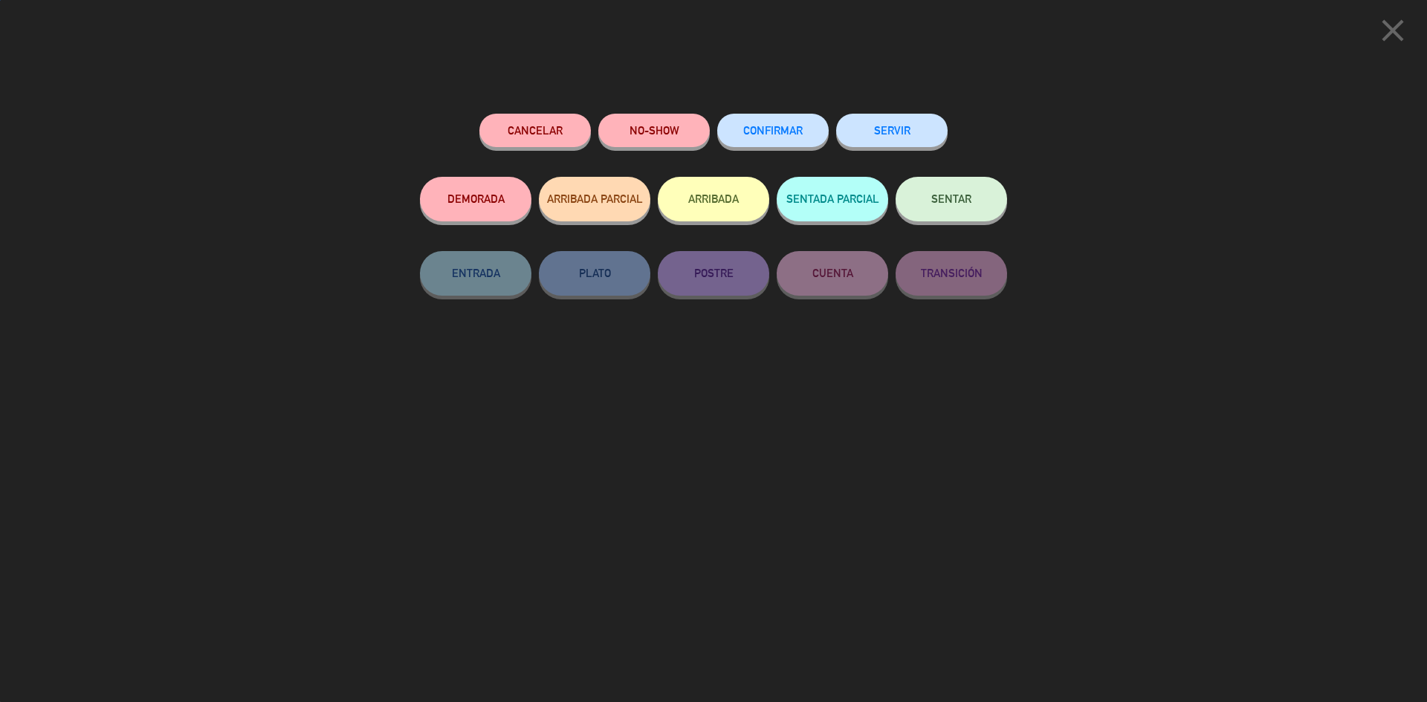
click at [1000, 194] on button "SENTAR" at bounding box center [951, 199] width 111 height 45
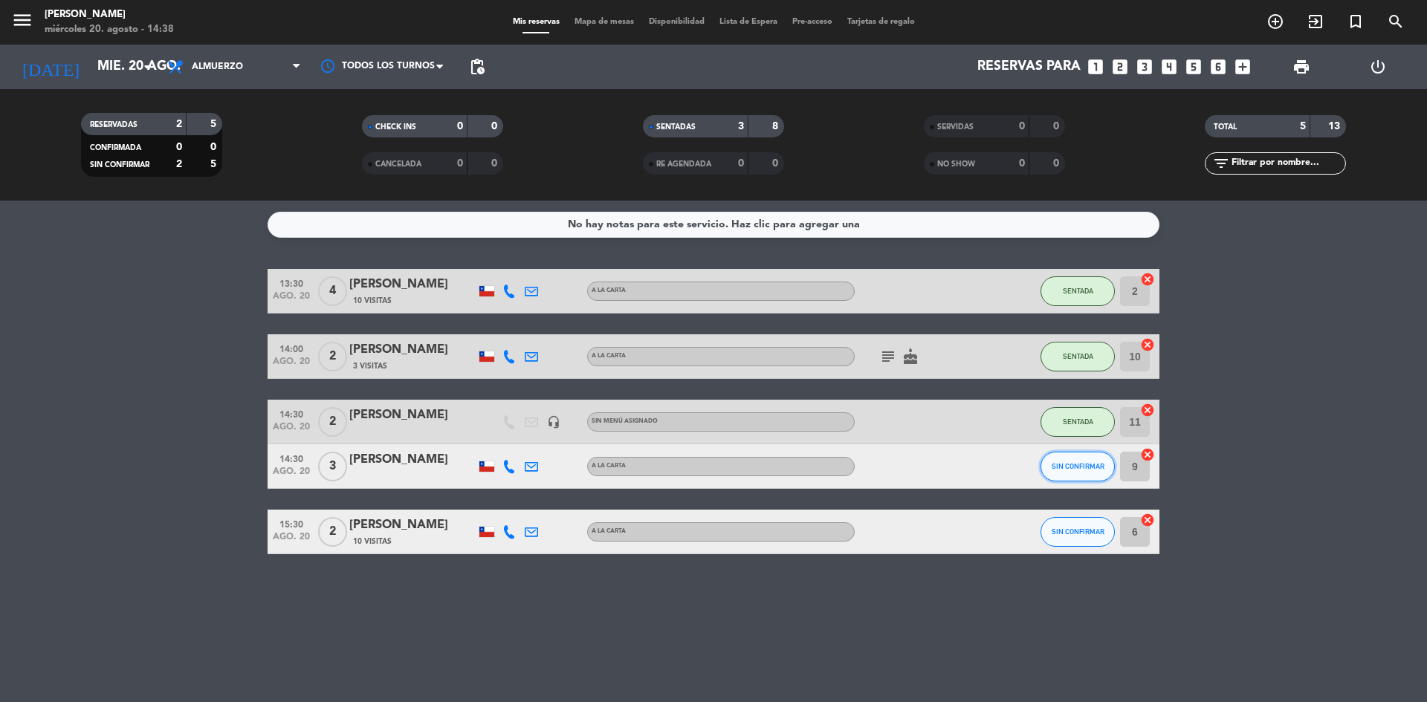
click at [1064, 462] on span "SIN CONFIRMAR" at bounding box center [1078, 466] width 53 height 8
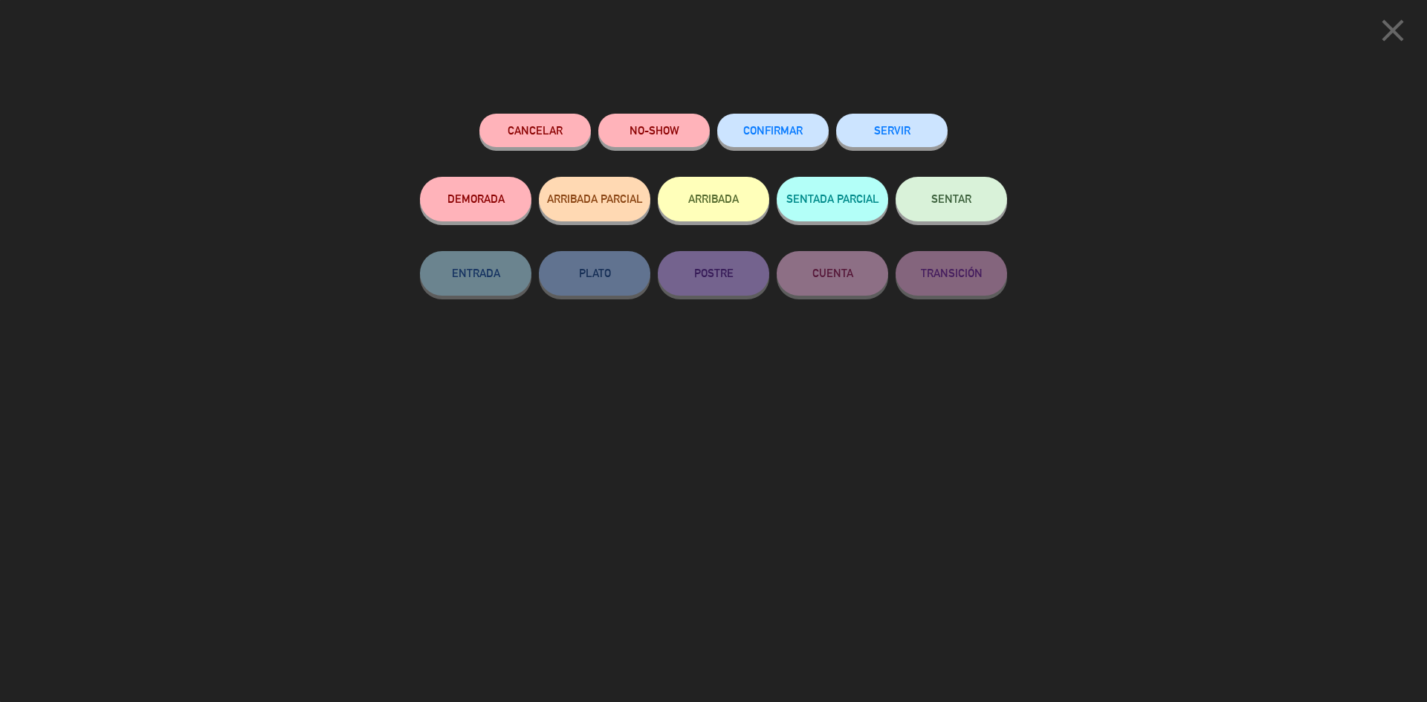
click at [664, 126] on button "NO-SHOW" at bounding box center [653, 130] width 111 height 33
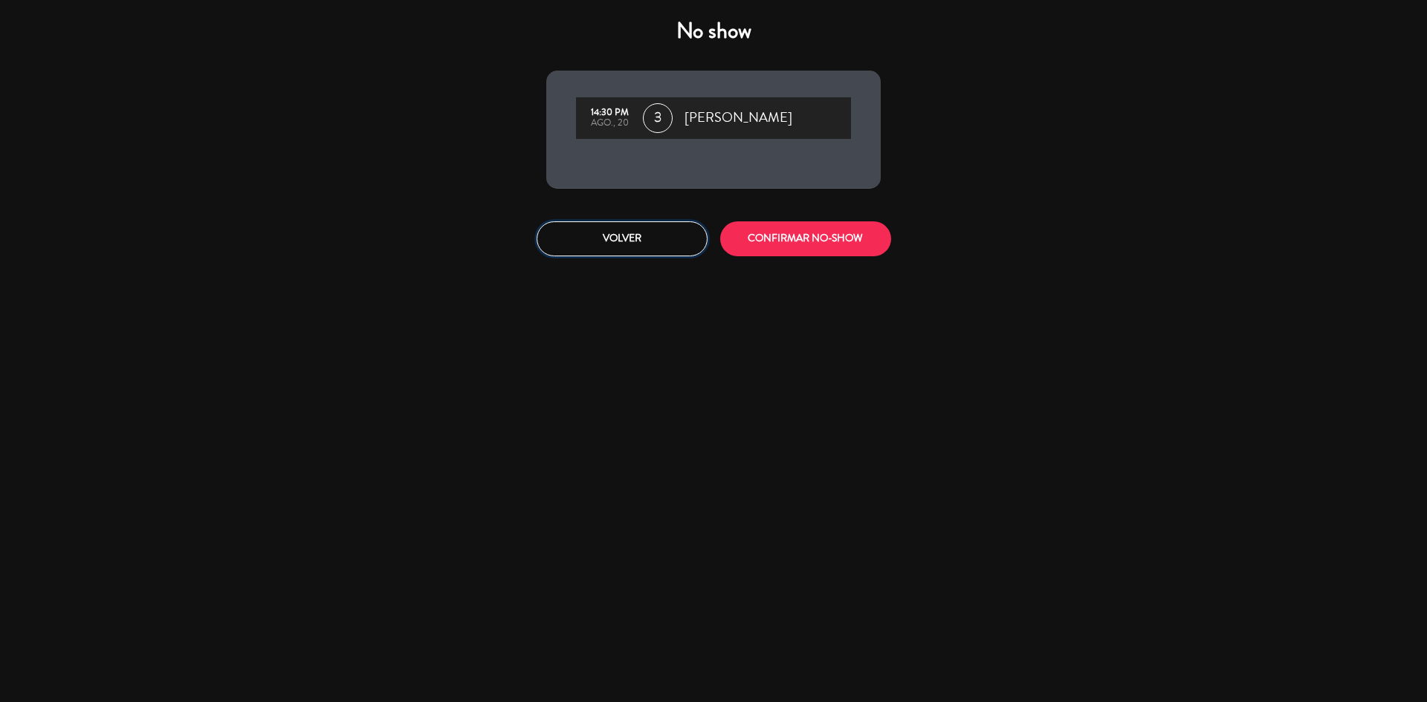
click at [598, 231] on button "Volver" at bounding box center [622, 238] width 171 height 35
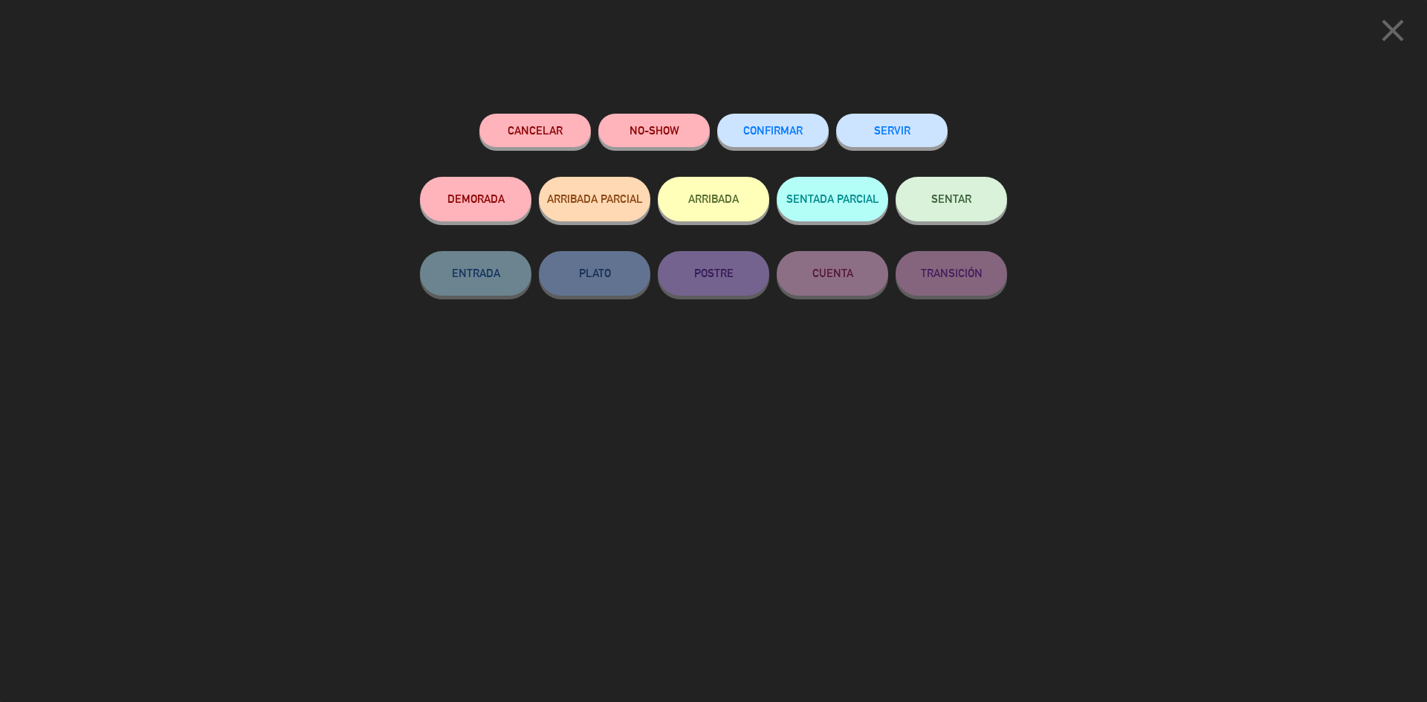
click at [1404, 27] on icon "close" at bounding box center [1392, 30] width 37 height 37
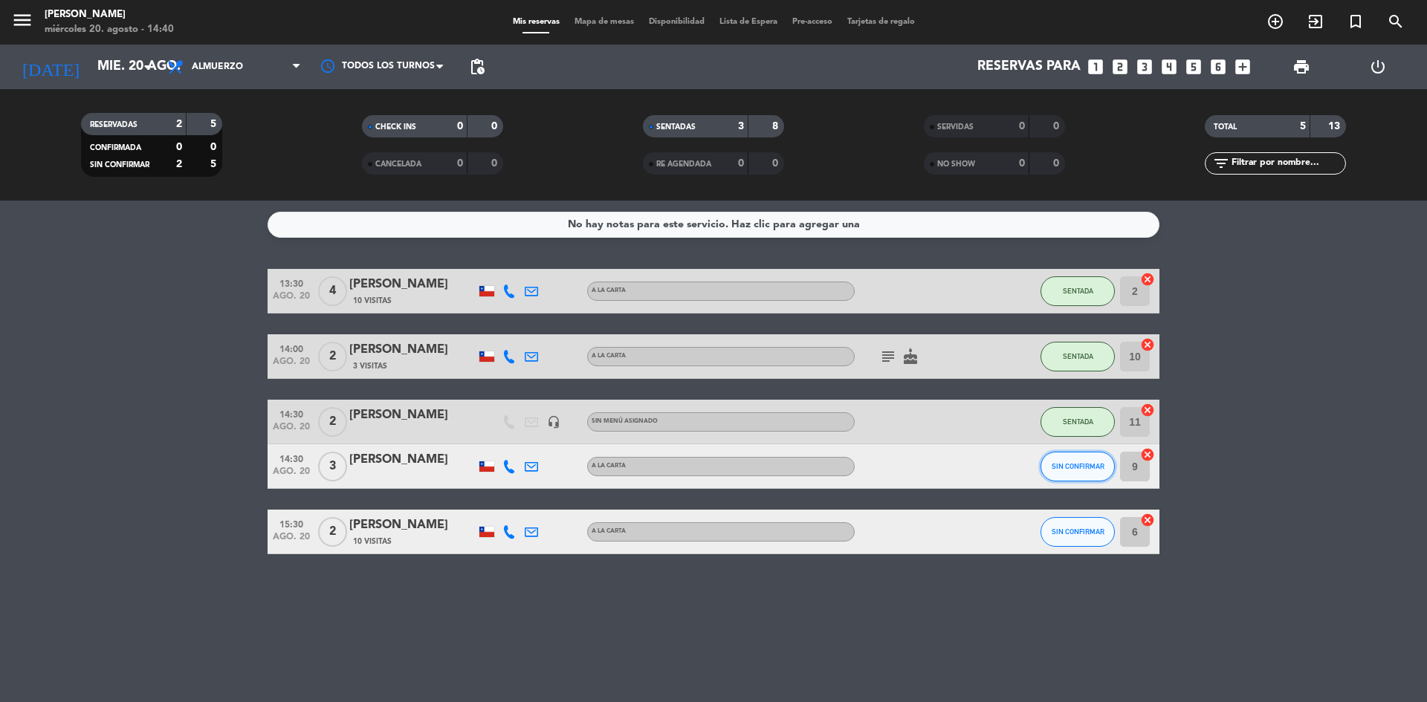
click at [1079, 477] on button "SIN CONFIRMAR" at bounding box center [1077, 467] width 74 height 30
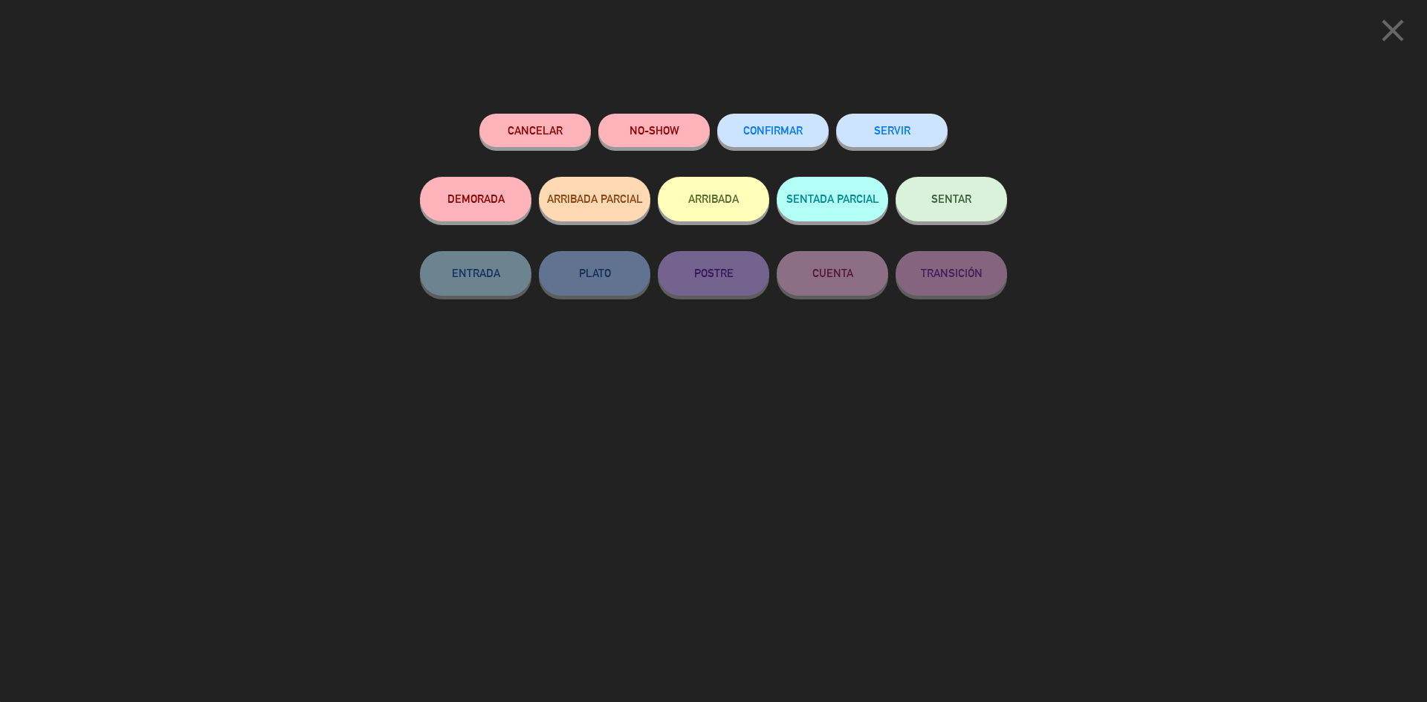
click at [954, 208] on button "SENTAR" at bounding box center [951, 199] width 111 height 45
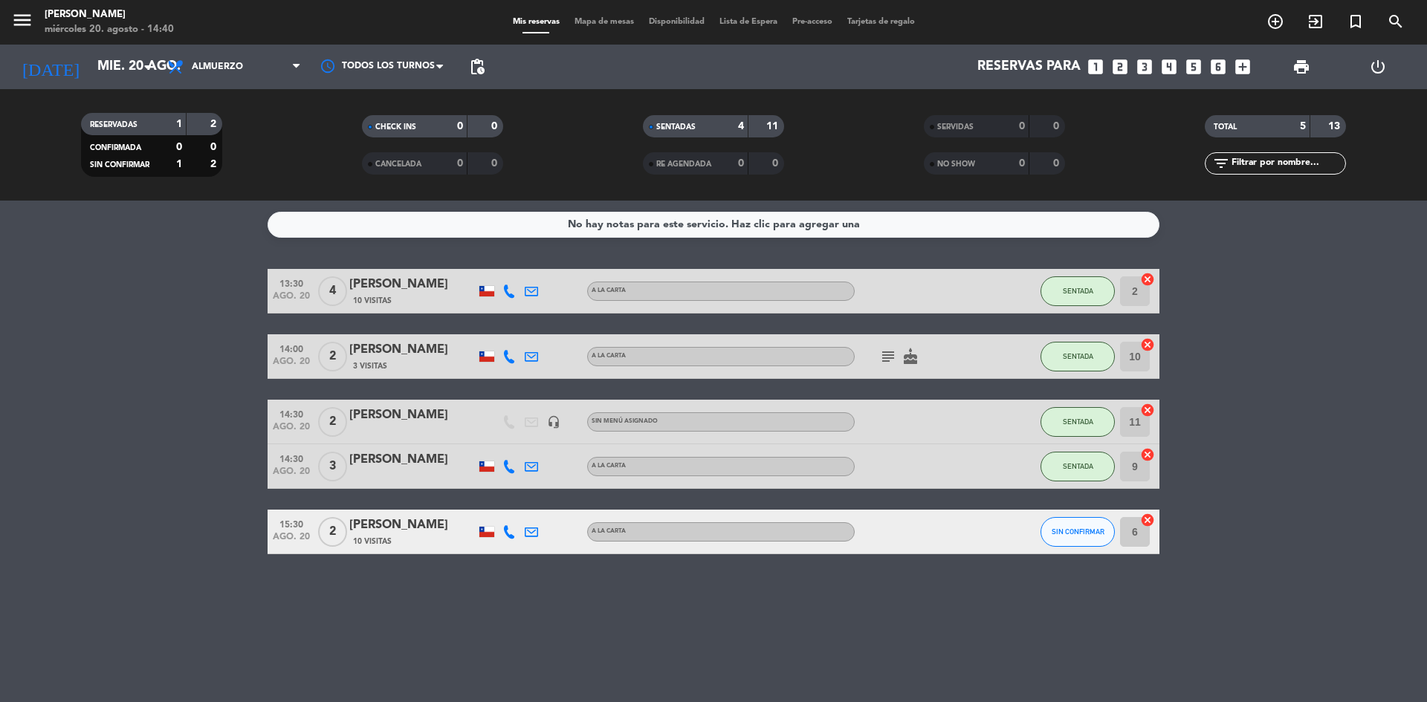
click at [178, 386] on bookings-row "13:30 ago. 20 4 [PERSON_NAME] 10 Visitas A LA CARTA SENTADA 2 cancel 14:00 ago.…" at bounding box center [713, 411] width 1427 height 285
click at [1117, 71] on icon "looks_two" at bounding box center [1119, 66] width 19 height 19
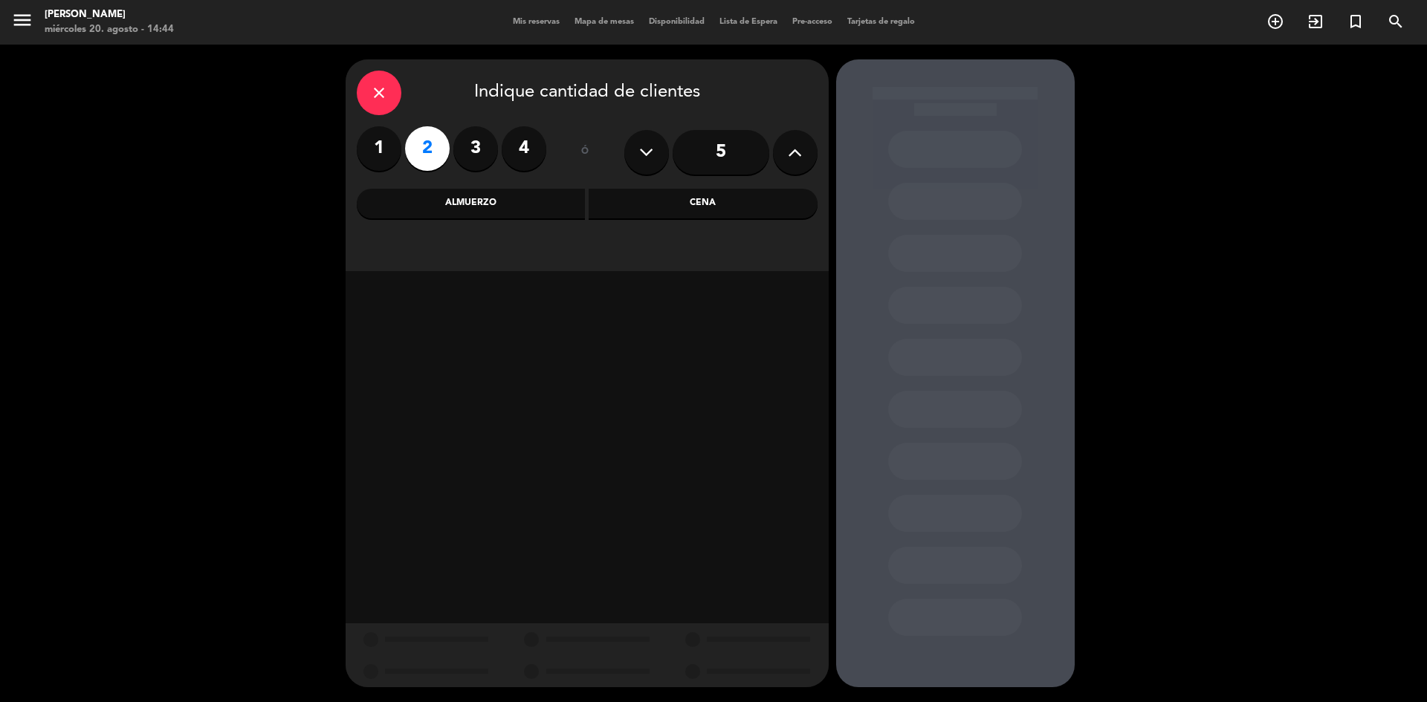
click at [672, 203] on div "Cena" at bounding box center [703, 204] width 229 height 30
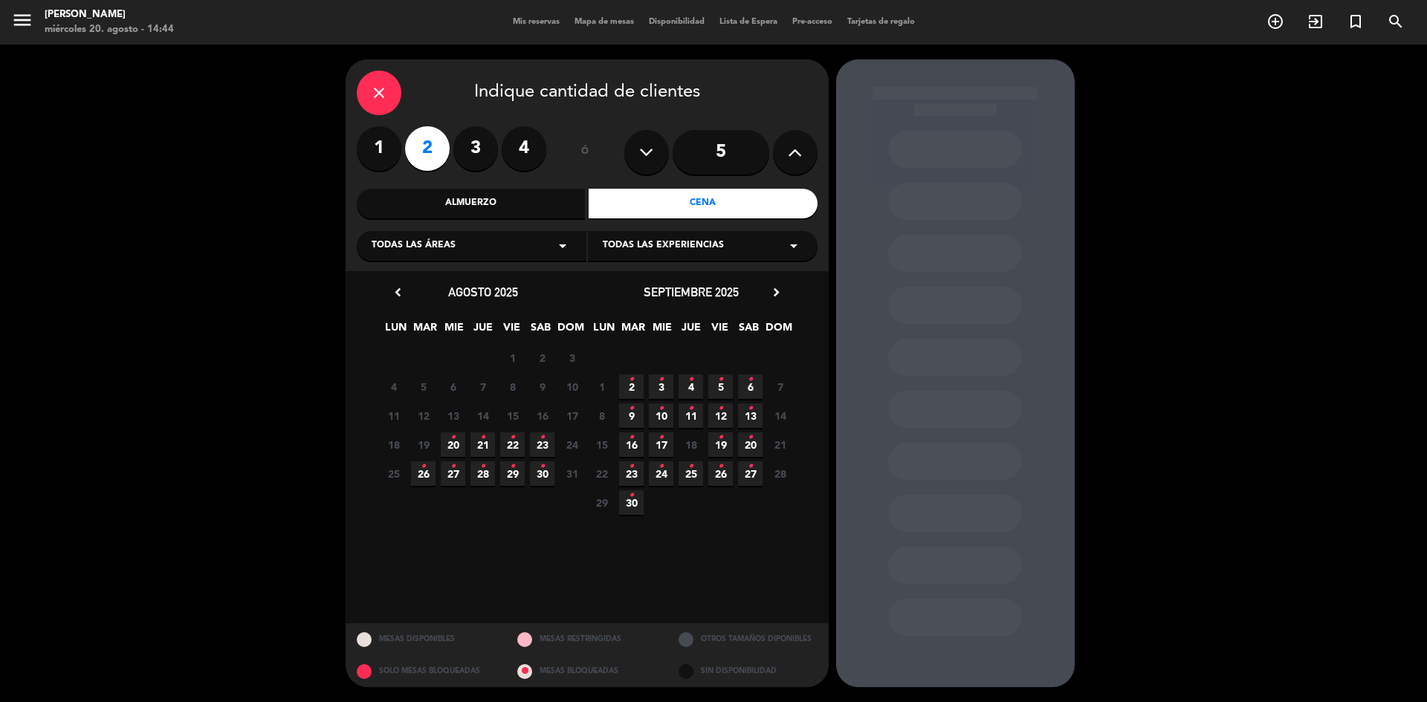
click at [509, 443] on span "22 •" at bounding box center [512, 445] width 25 height 25
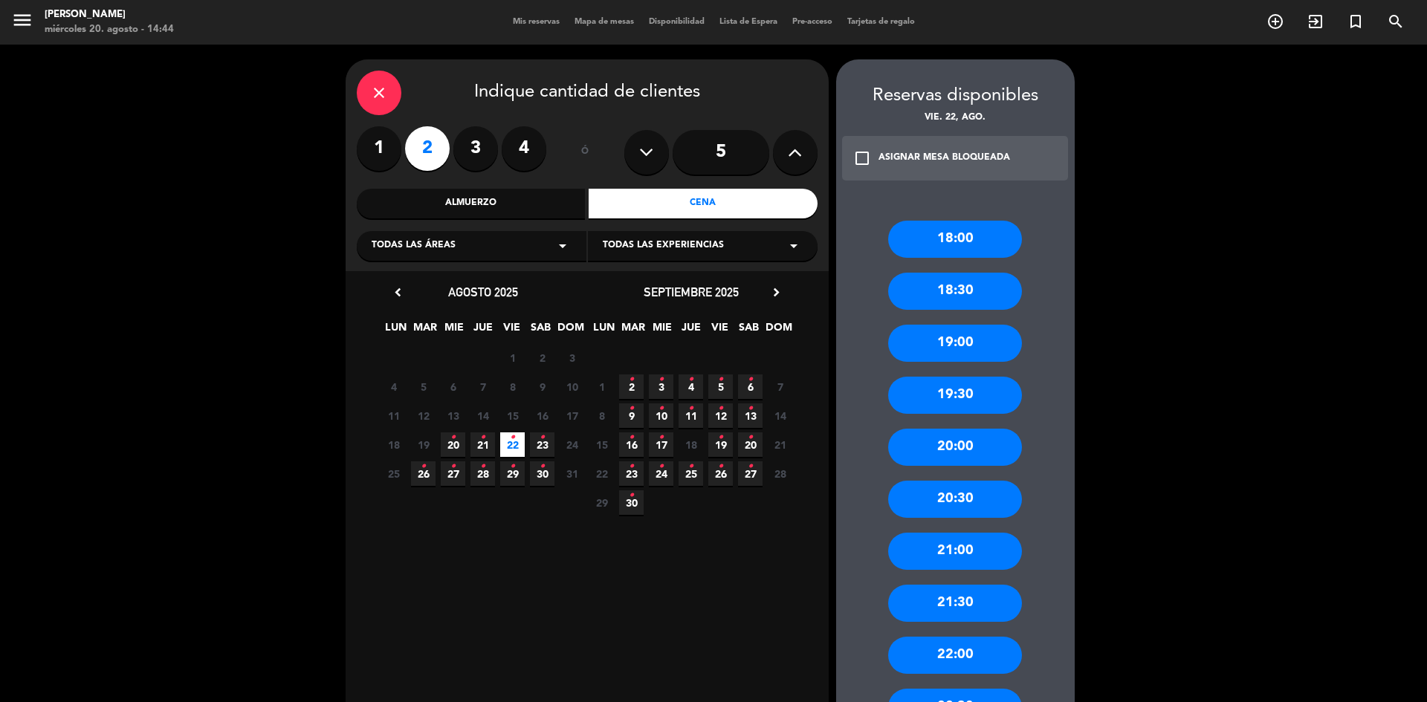
click at [986, 500] on div "20:30" at bounding box center [955, 499] width 134 height 37
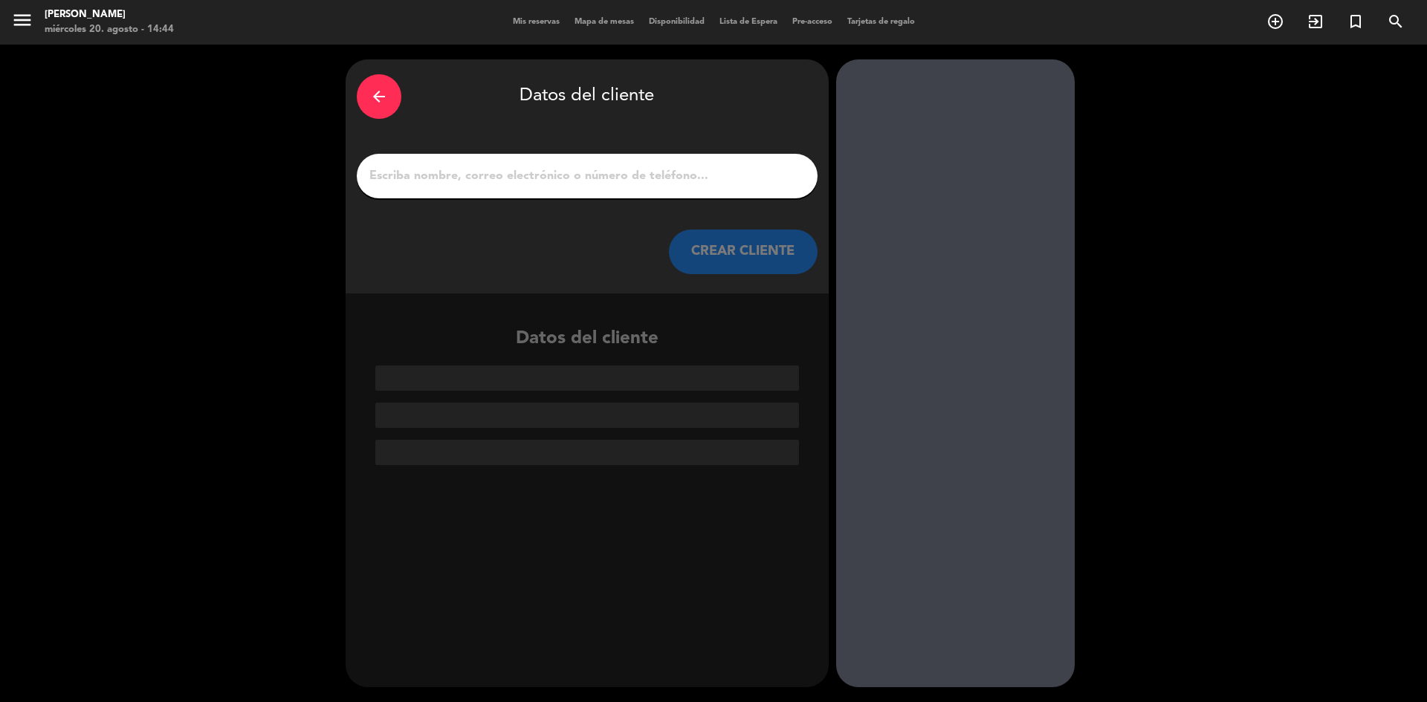
click at [499, 181] on input "1" at bounding box center [587, 176] width 438 height 21
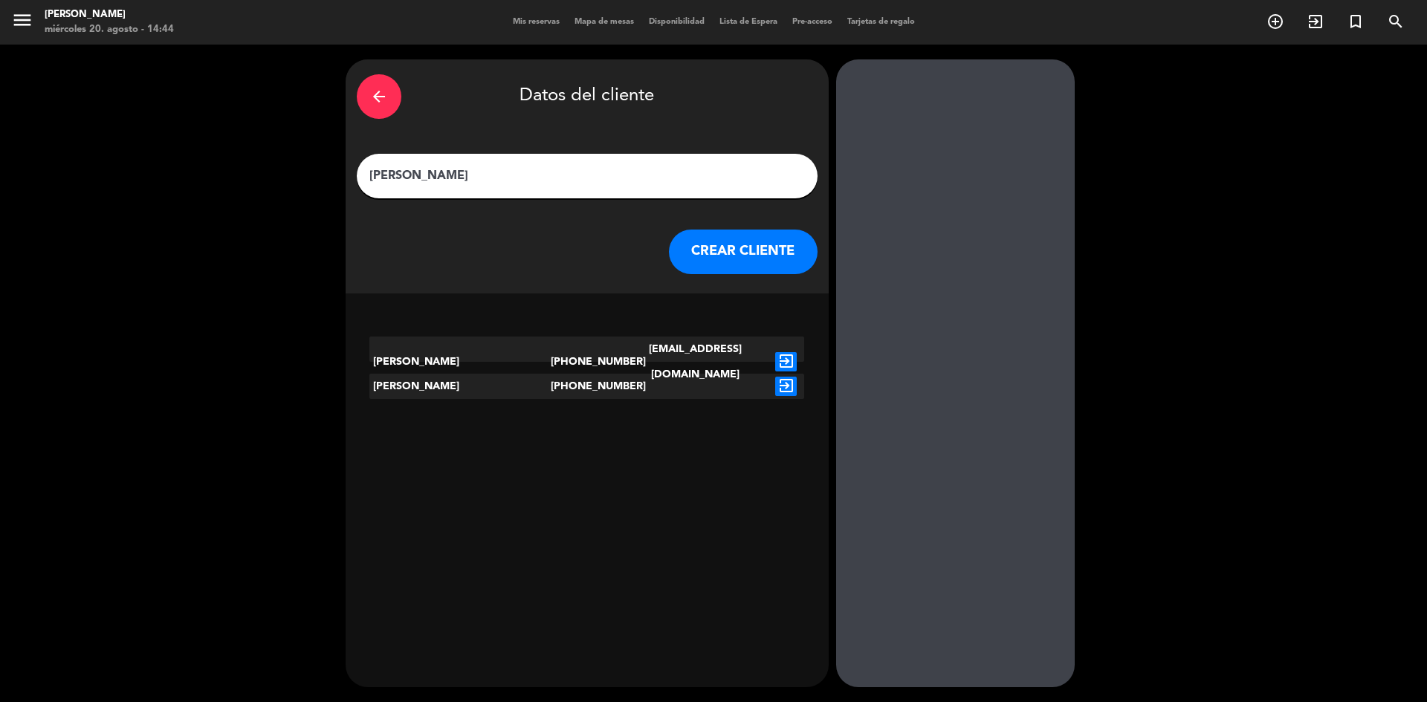
type input "[PERSON_NAME]"
click at [537, 357] on div "[PERSON_NAME]" at bounding box center [459, 362] width 181 height 51
click at [792, 352] on icon "exit_to_app" at bounding box center [786, 361] width 22 height 19
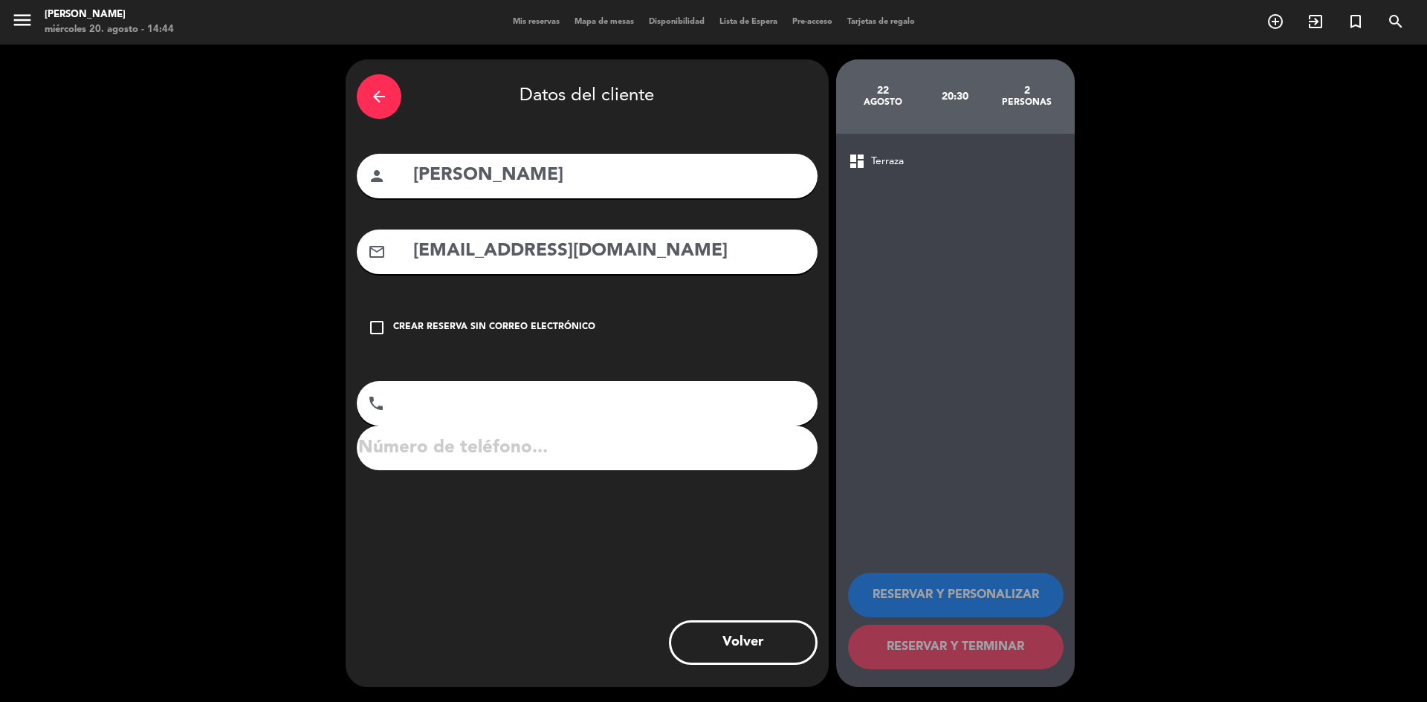
type input "[PHONE_NUMBER]"
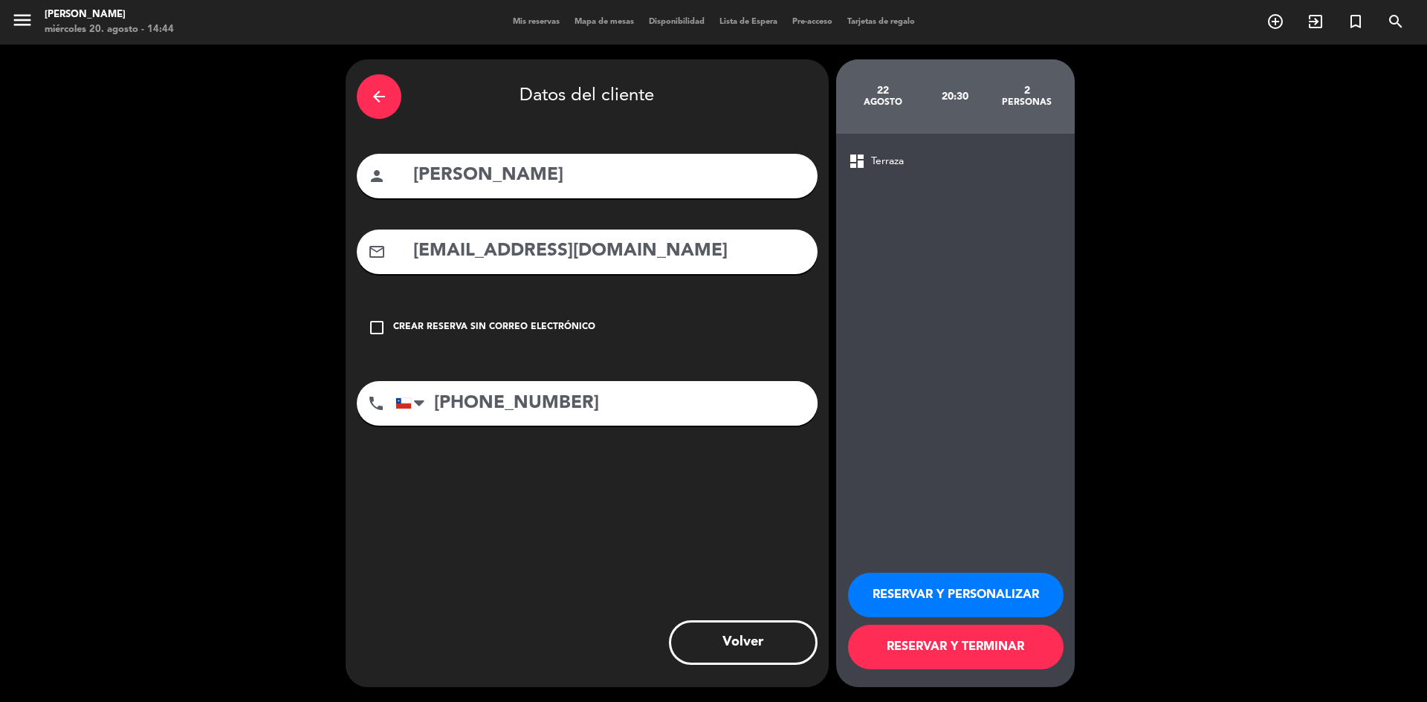
click at [1029, 653] on button "RESERVAR Y TERMINAR" at bounding box center [956, 647] width 216 height 45
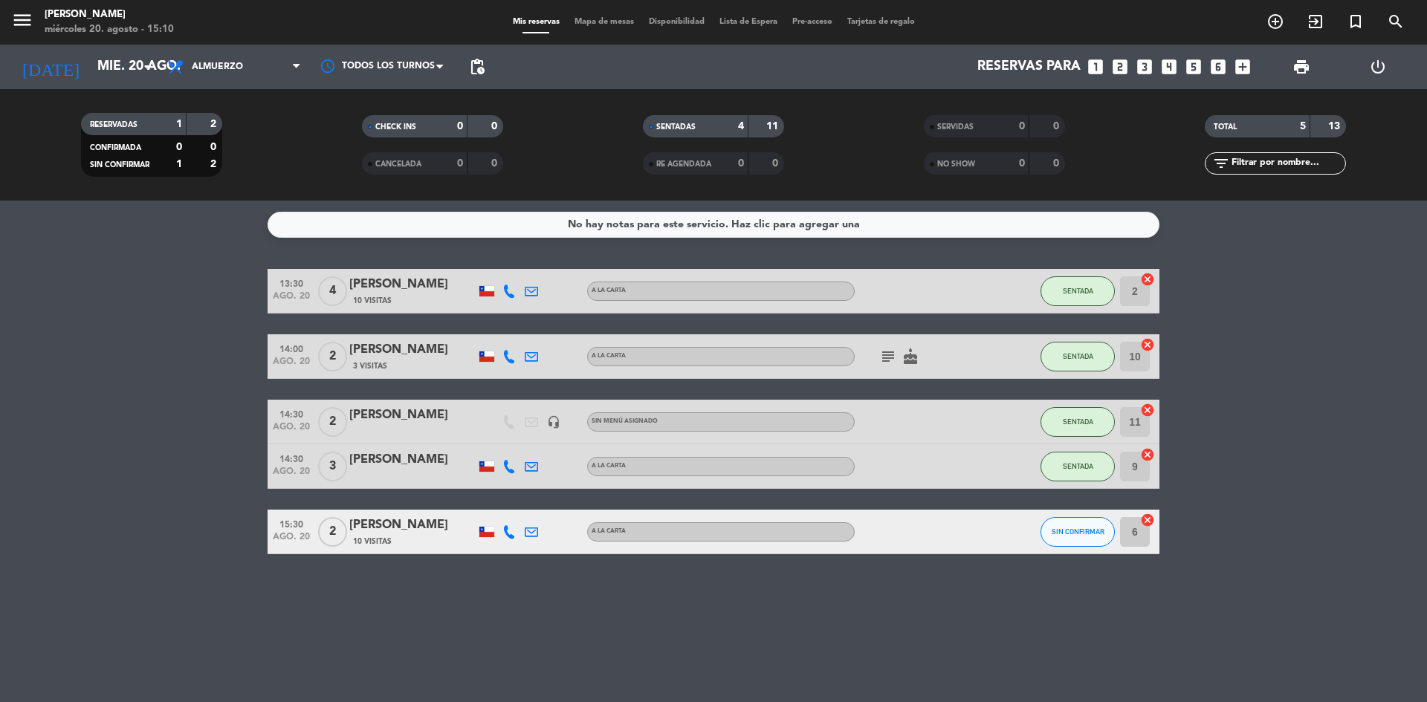
click at [191, 661] on div "No hay notas para este servicio. Haz clic para agregar una 13:30 ago. 20 4 [PER…" at bounding box center [713, 452] width 1427 height 502
click at [296, 80] on span "Almuerzo" at bounding box center [234, 67] width 149 height 33
click at [265, 178] on div "menu Sumoku Nikkei miércoles 20. agosto - 15:27 Mis reservas Mapa de mesas Disp…" at bounding box center [713, 100] width 1427 height 201
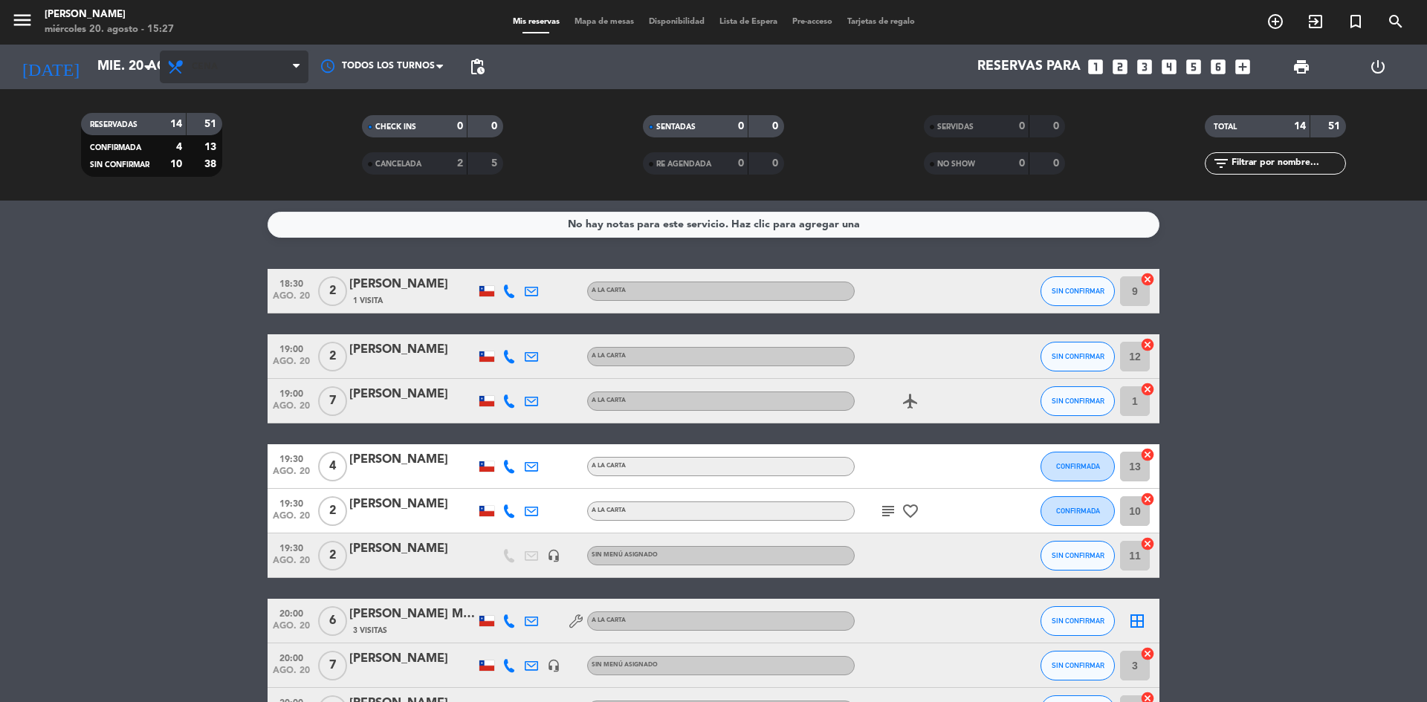
click at [218, 70] on span "Cena" at bounding box center [234, 67] width 149 height 33
click at [211, 149] on div "menu Sumoku Nikkei miércoles 20. agosto - 15:27 Mis reservas Mapa de mesas Disp…" at bounding box center [713, 100] width 1427 height 201
